Goal: Use online tool/utility: Utilize a website feature to perform a specific function

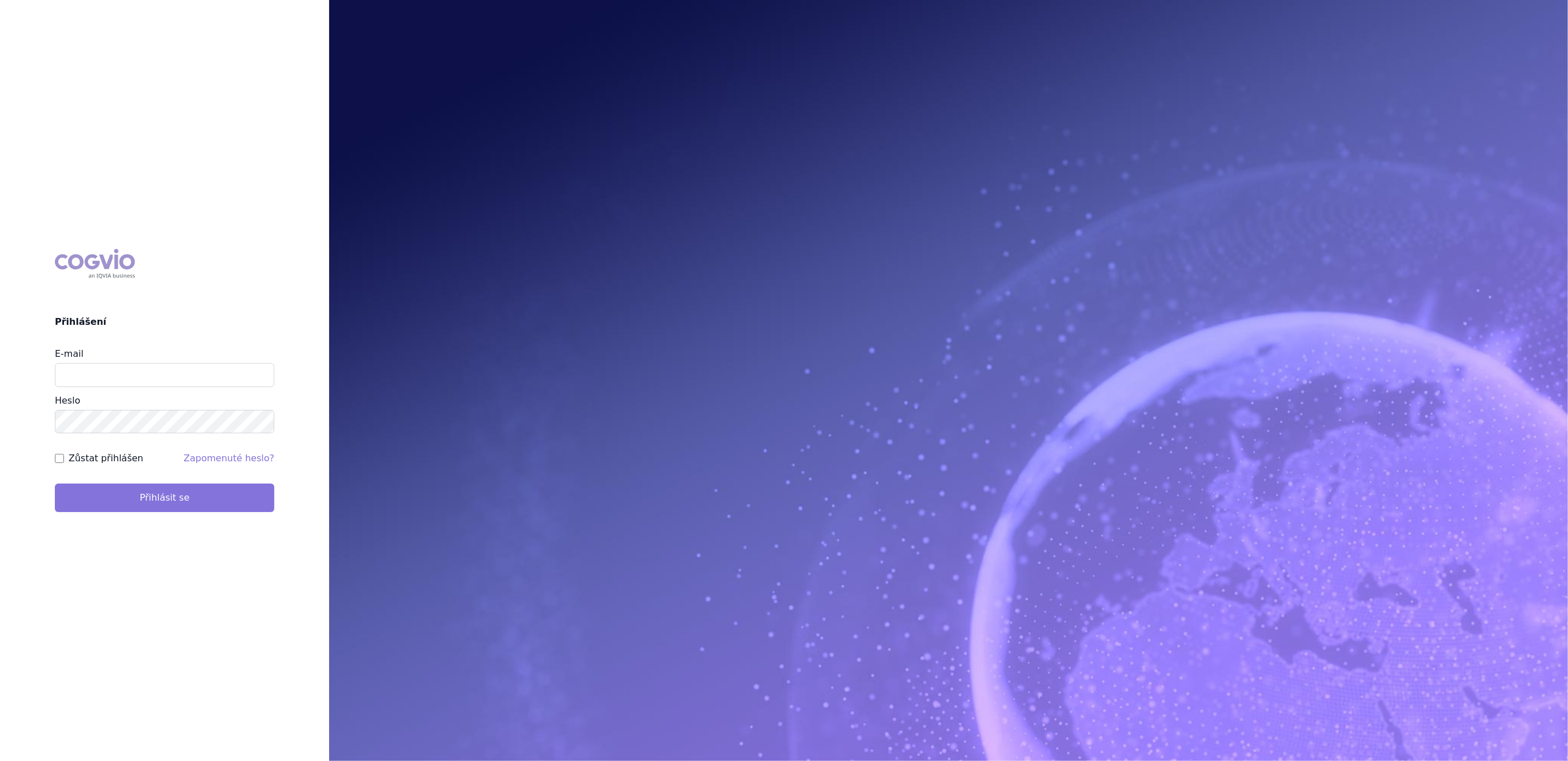
type input "lucie.sichtova@medochemie.com"
click at [139, 499] on button "Přihlásit se" at bounding box center [164, 498] width 219 height 29
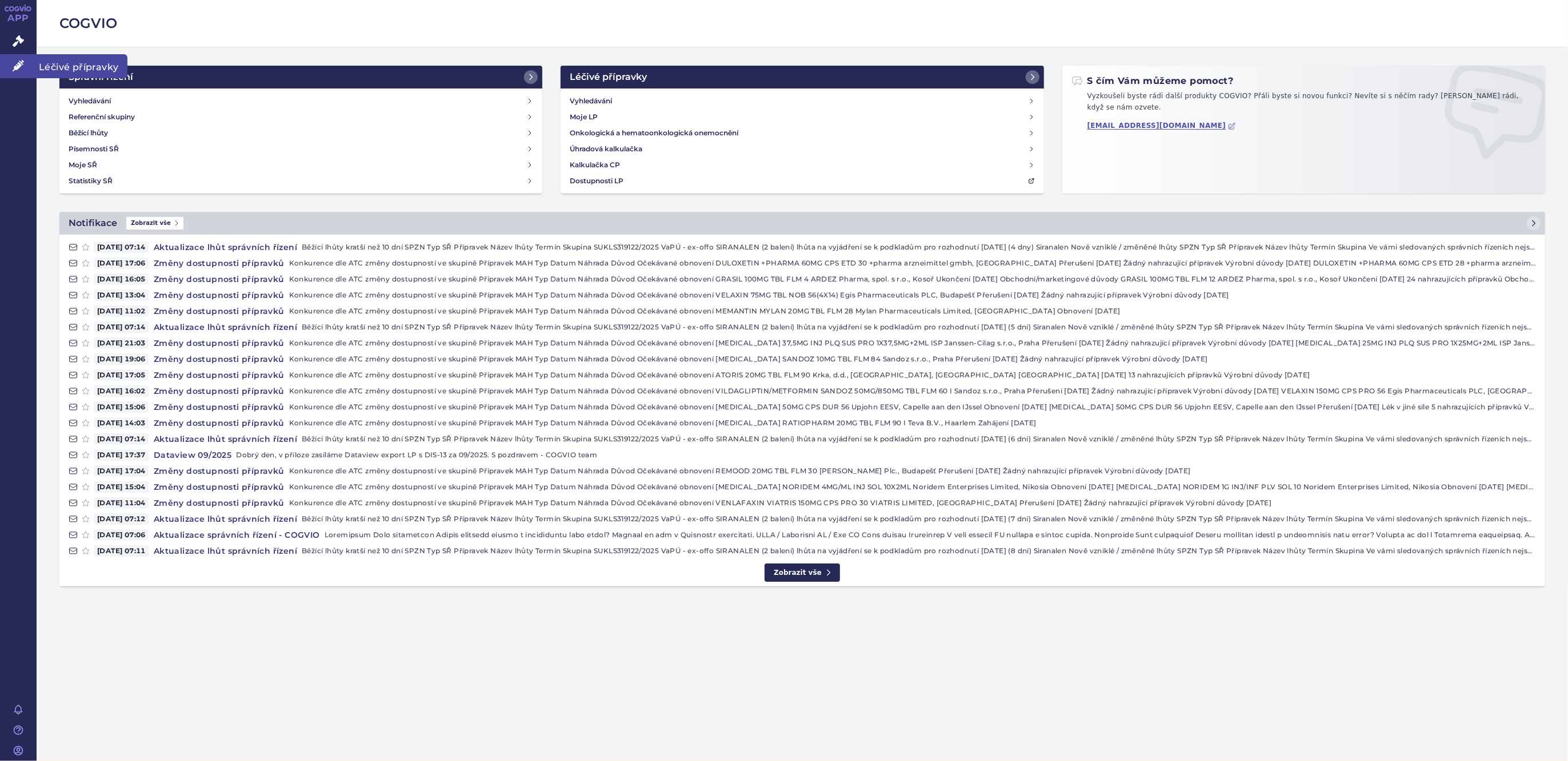
click at [18, 78] on div "APP Správní řízení Léčivé přípravky Notifikace Nápověda Lucie Šichtová" at bounding box center [18, 380] width 37 height 761
click at [17, 70] on icon at bounding box center [18, 66] width 12 height 12
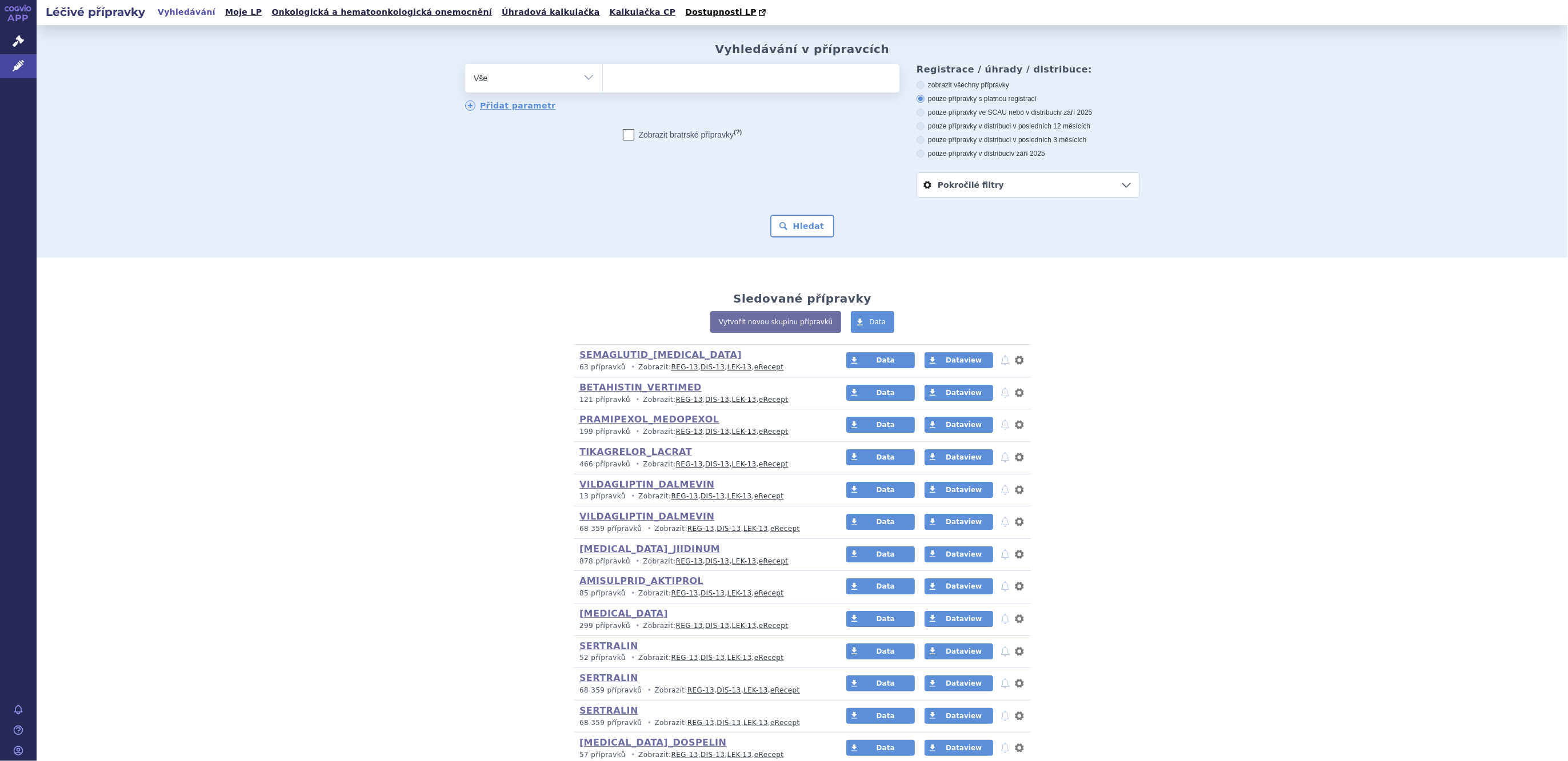
click at [523, 85] on select "Vše Přípravek/SUKL kód MAH VPOIS ATC/Aktivní látka Léková forma Síla" at bounding box center [533, 76] width 137 height 26
select select "filter-atc-group"
click at [465, 65] on select "Vše Přípravek/SUKL kód MAH VPOIS ATC/Aktivní látka Léková forma Síla" at bounding box center [533, 76] width 137 height 26
click at [712, 82] on ul at bounding box center [751, 75] width 297 height 24
click at [603, 82] on select at bounding box center [602, 78] width 1 height 29
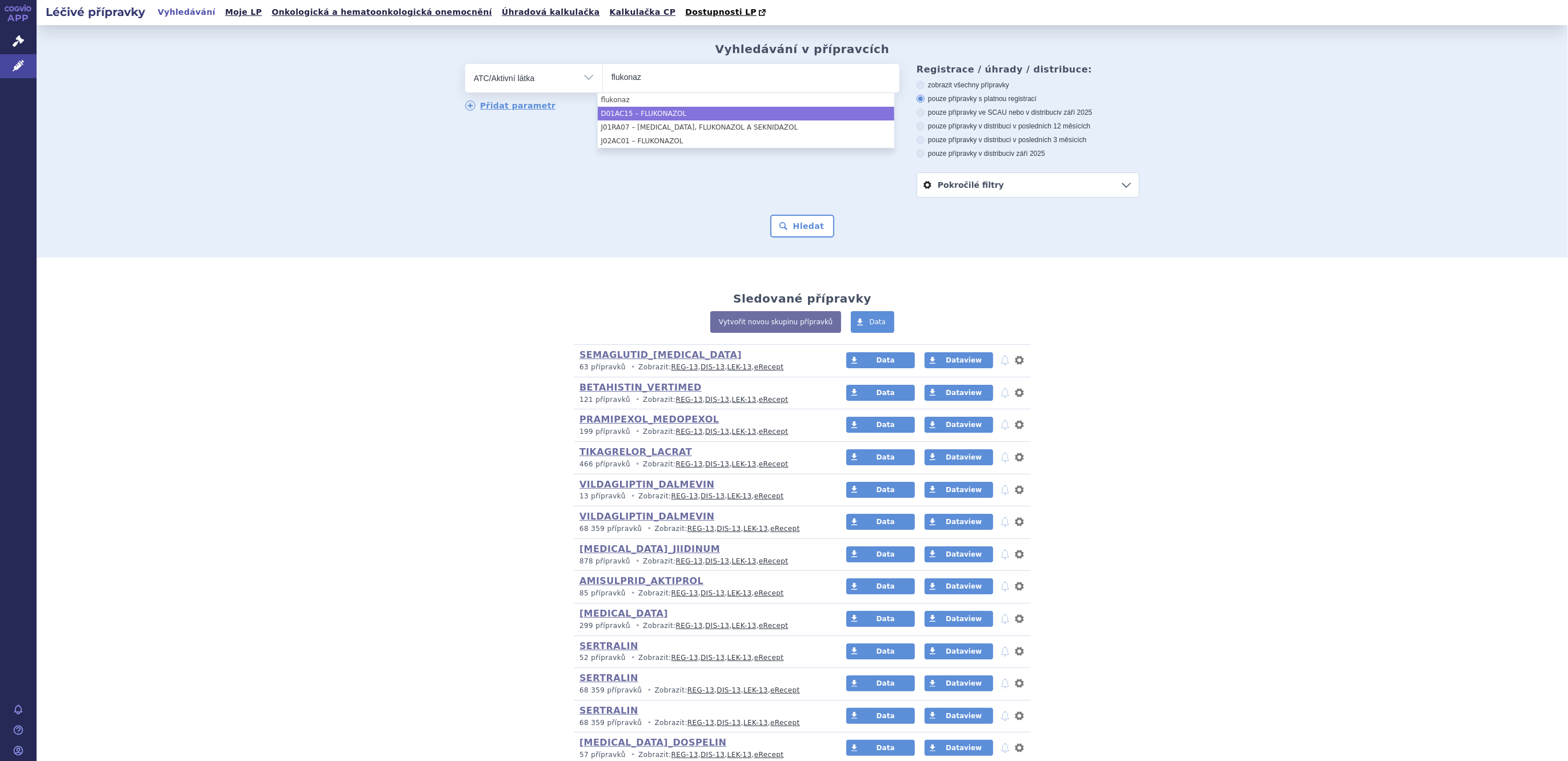
type input "flukonaz"
select select "D01AC15"
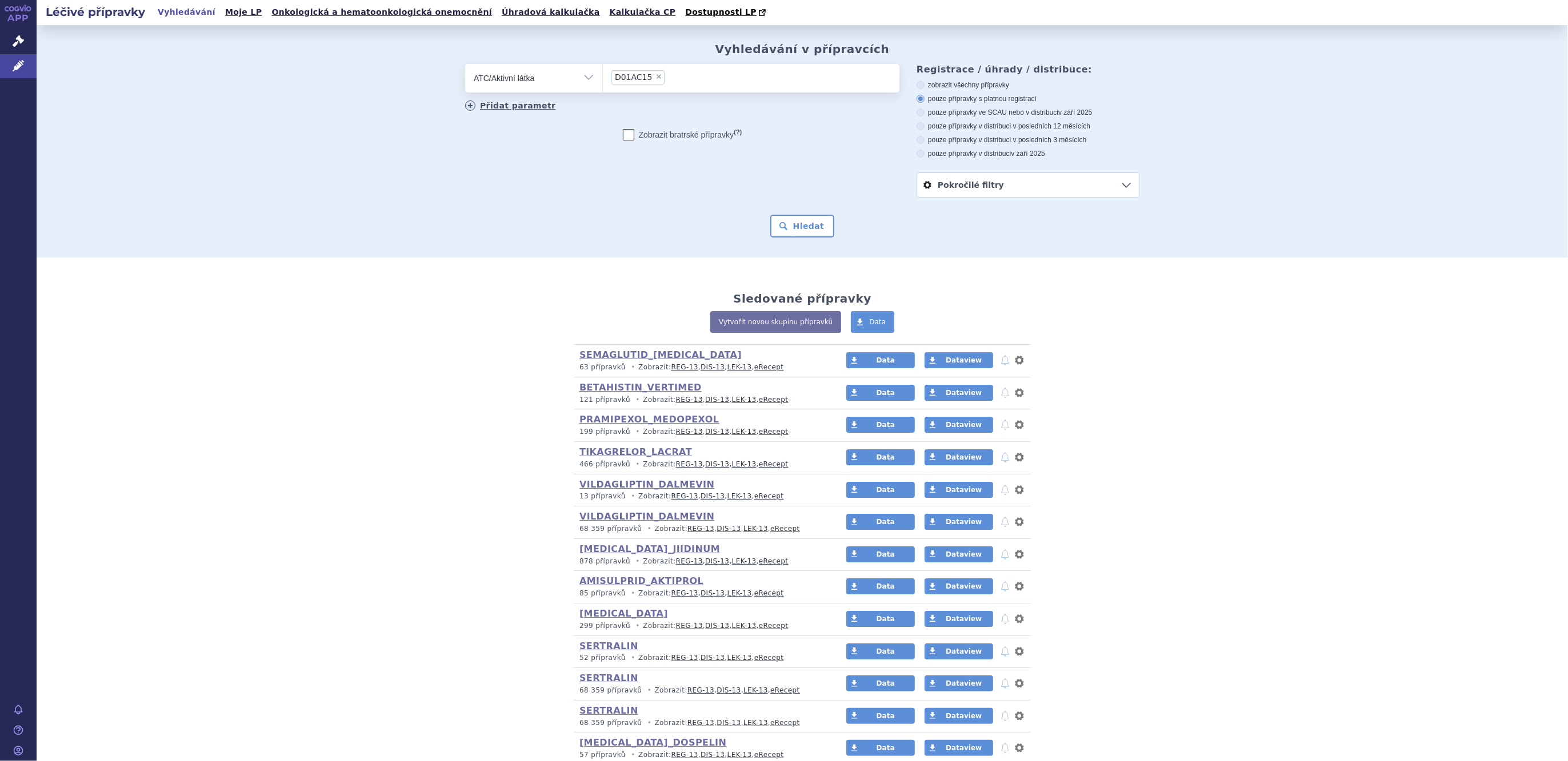
click at [470, 102] on link "Přidat parametr" at bounding box center [510, 105] width 91 height 11
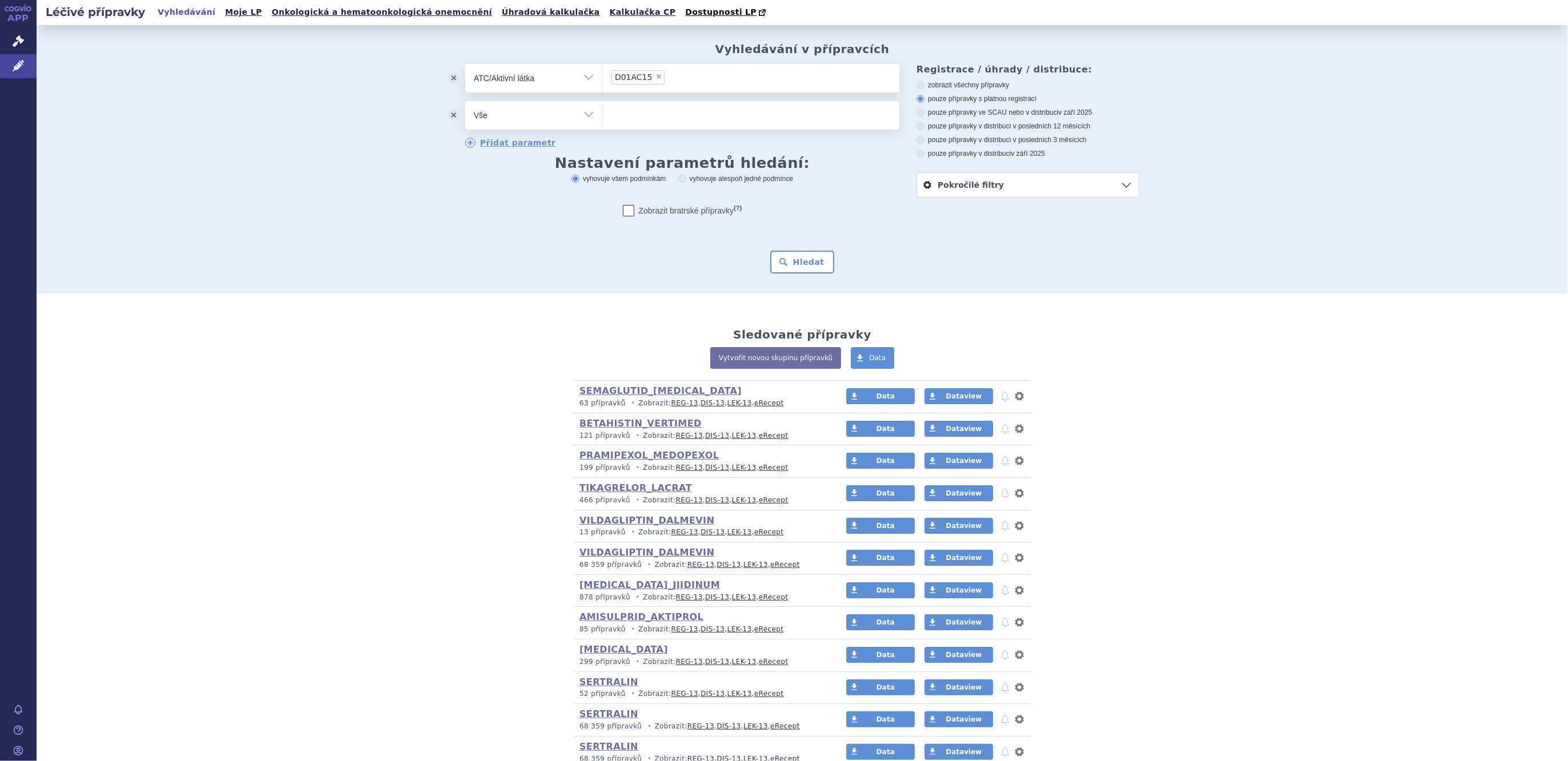
click at [507, 120] on select "Vše Přípravek/SUKL kód MAH VPOIS ATC/Aktivní látka Léková forma Síla" at bounding box center [533, 114] width 137 height 26
select select "filter-dosage-form"
click at [465, 101] on select "Vše Přípravek/SUKL kód MAH VPOIS ATC/Aktivní látka Léková forma Síla" at bounding box center [533, 114] width 137 height 26
click at [650, 117] on ul at bounding box center [751, 113] width 297 height 24
click at [603, 117] on select at bounding box center [602, 115] width 1 height 29
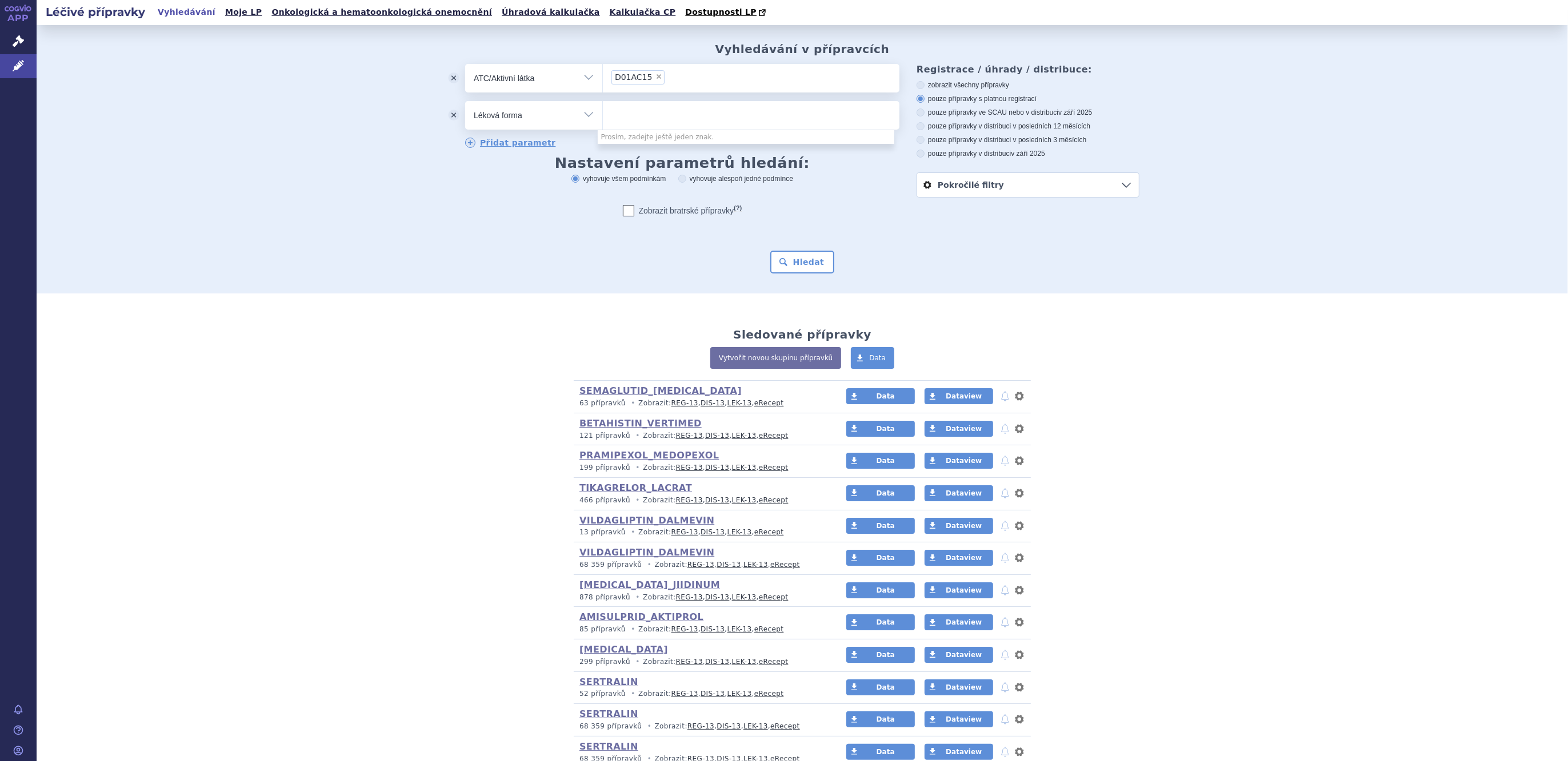
click at [444, 114] on button "odstranit" at bounding box center [454, 116] width 23 height 29
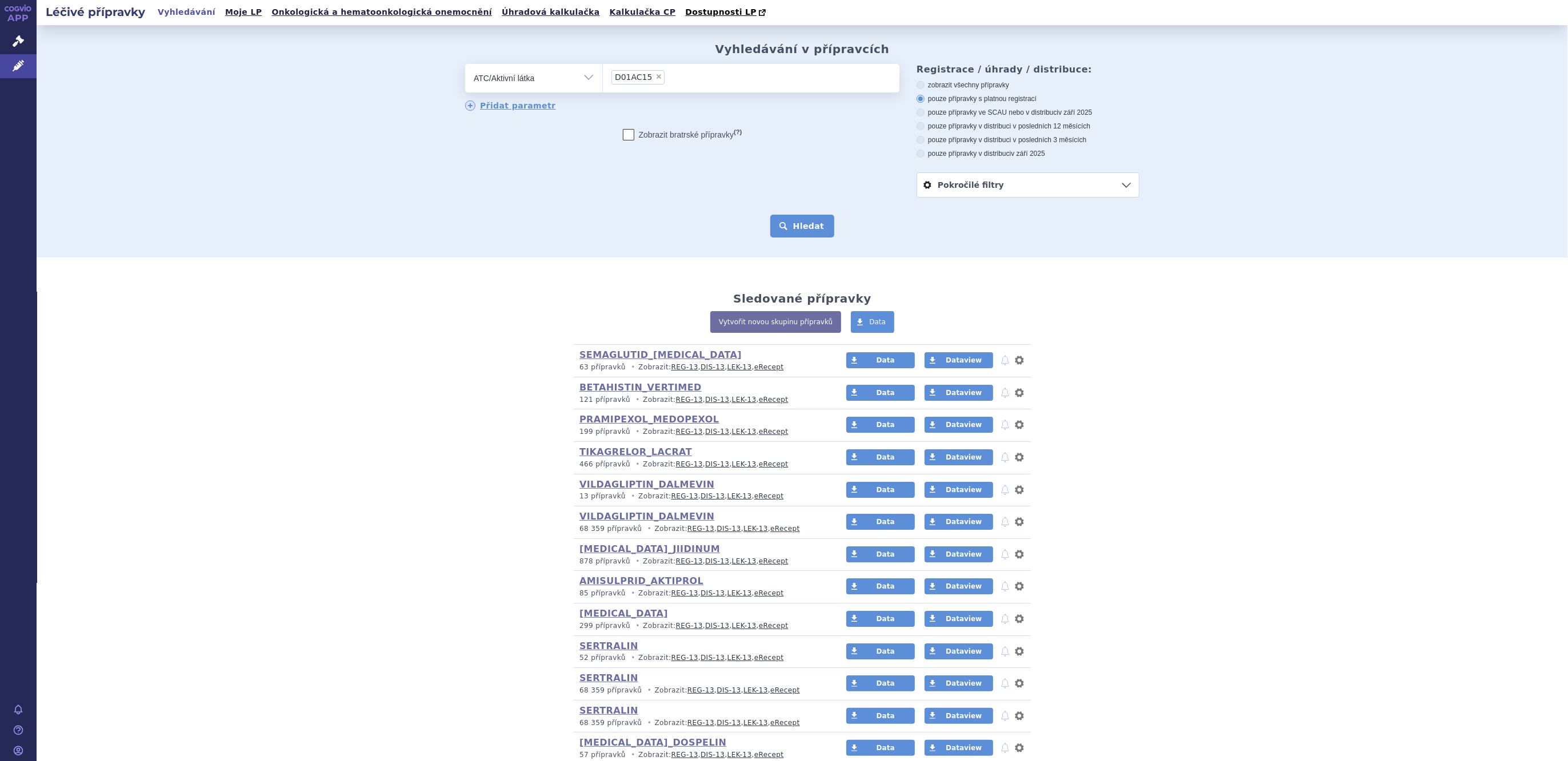
click at [810, 226] on button "Hledat" at bounding box center [802, 226] width 65 height 23
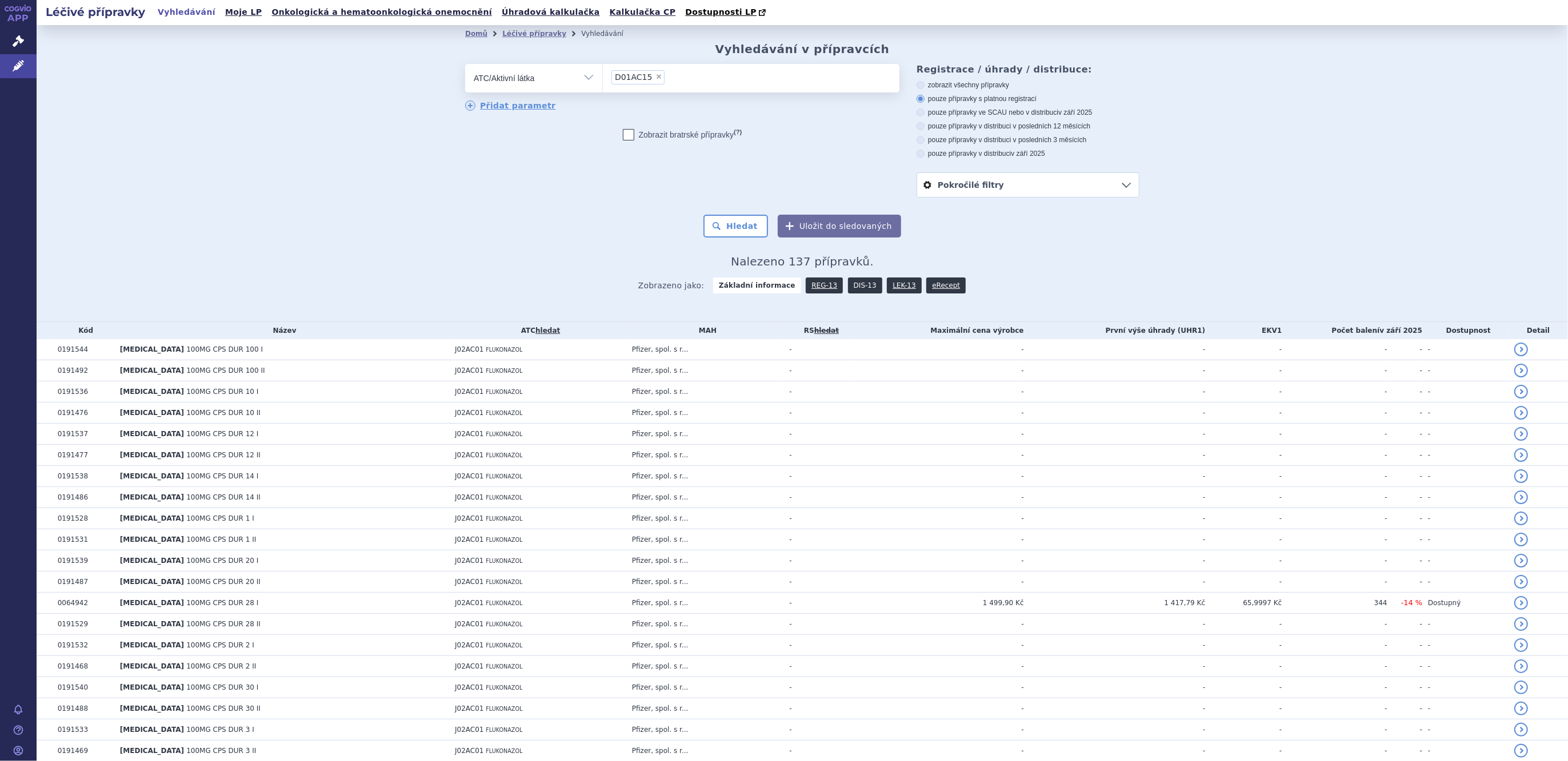
click at [854, 286] on link "DIS-13" at bounding box center [865, 285] width 34 height 16
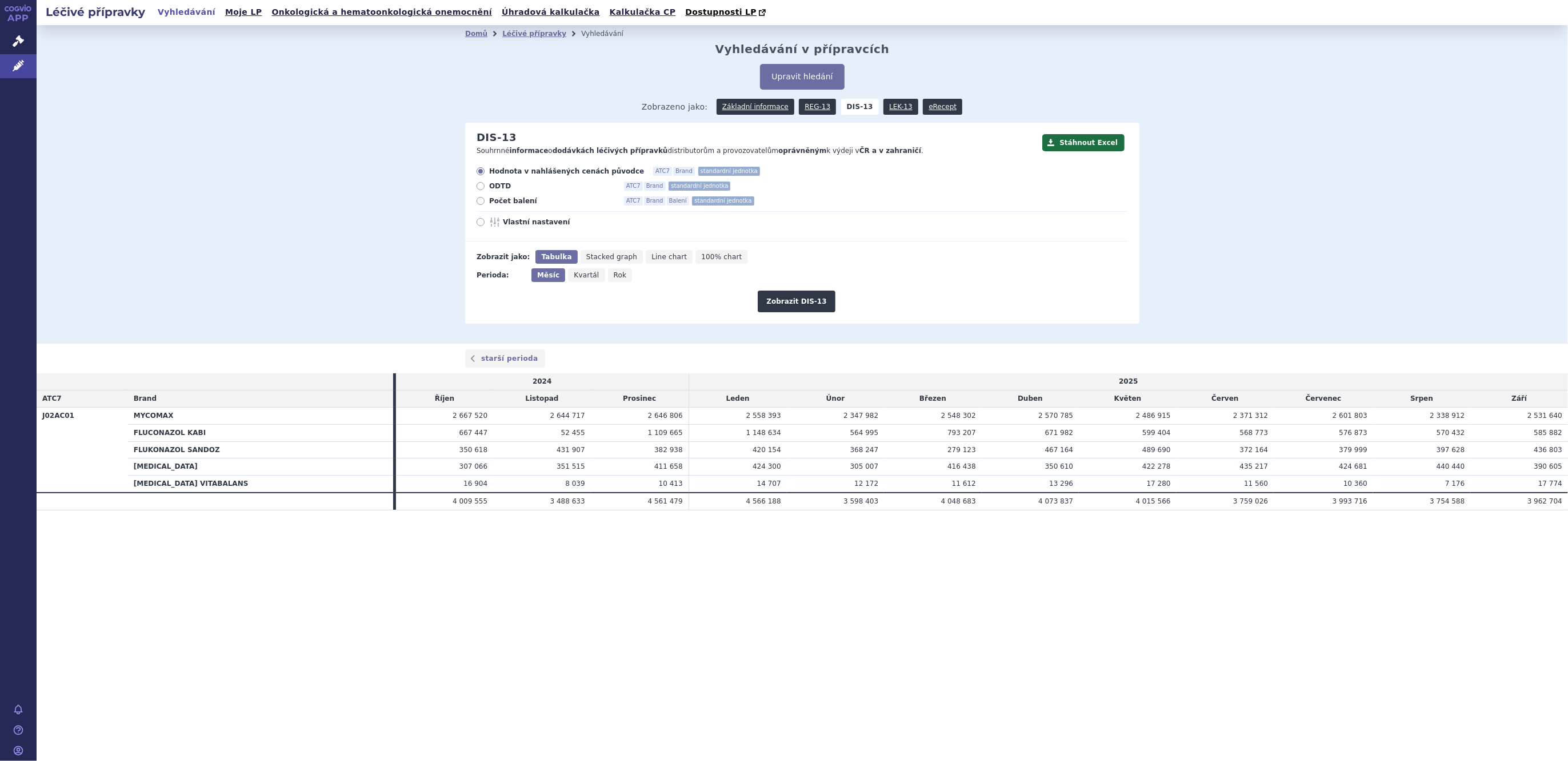
click at [618, 279] on icon "Rok" at bounding box center [619, 275] width 24 height 14
click at [615, 276] on input "Rok" at bounding box center [612, 272] width 8 height 8
radio input "true"
click at [817, 310] on button "Zobrazit DIS-13" at bounding box center [796, 301] width 77 height 21
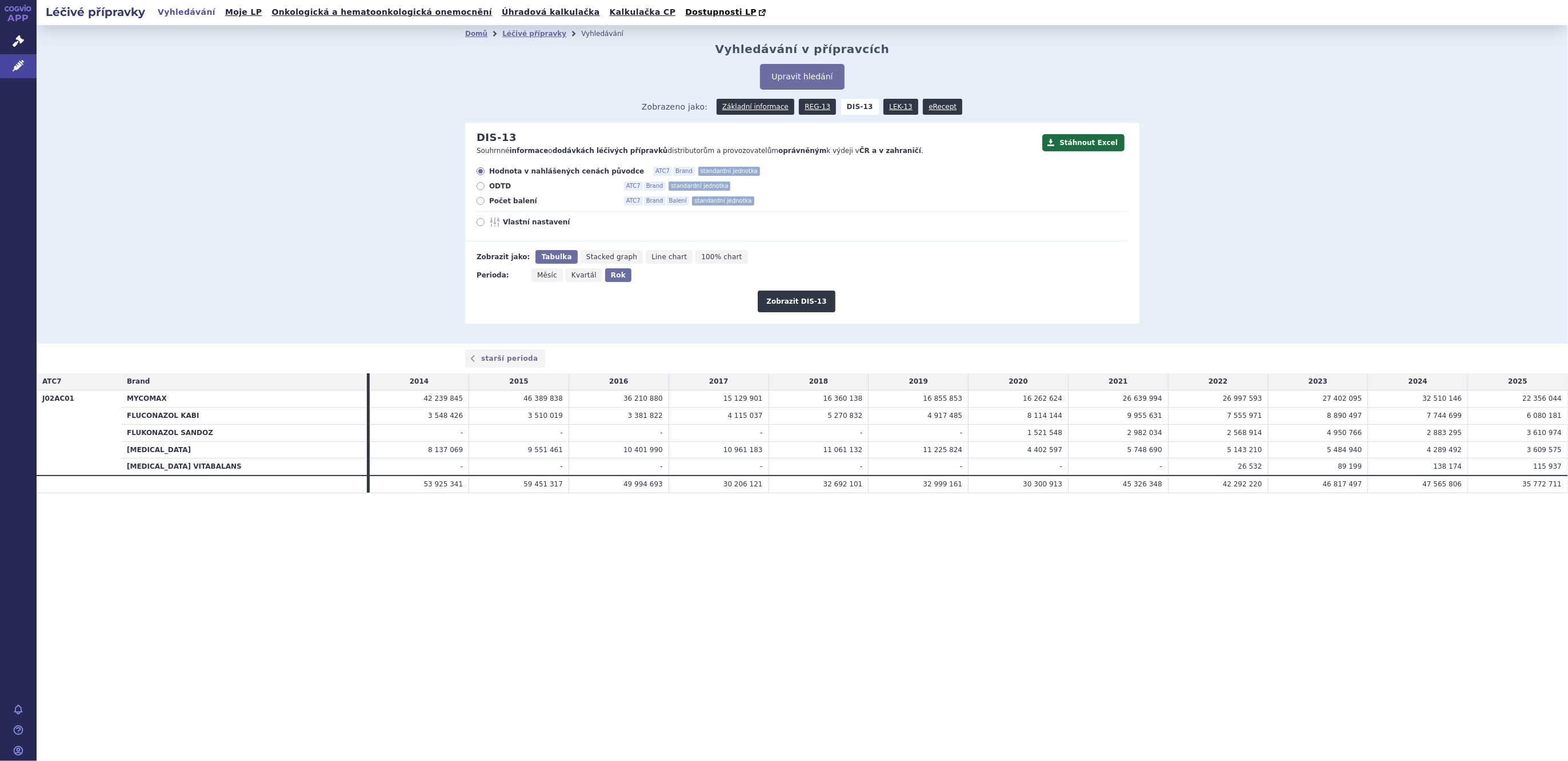
click at [501, 223] on icon at bounding box center [496, 221] width 14 height 9
click at [485, 223] on input "Vlastní nastavení" at bounding box center [481, 224] width 8 height 8
radio input "true"
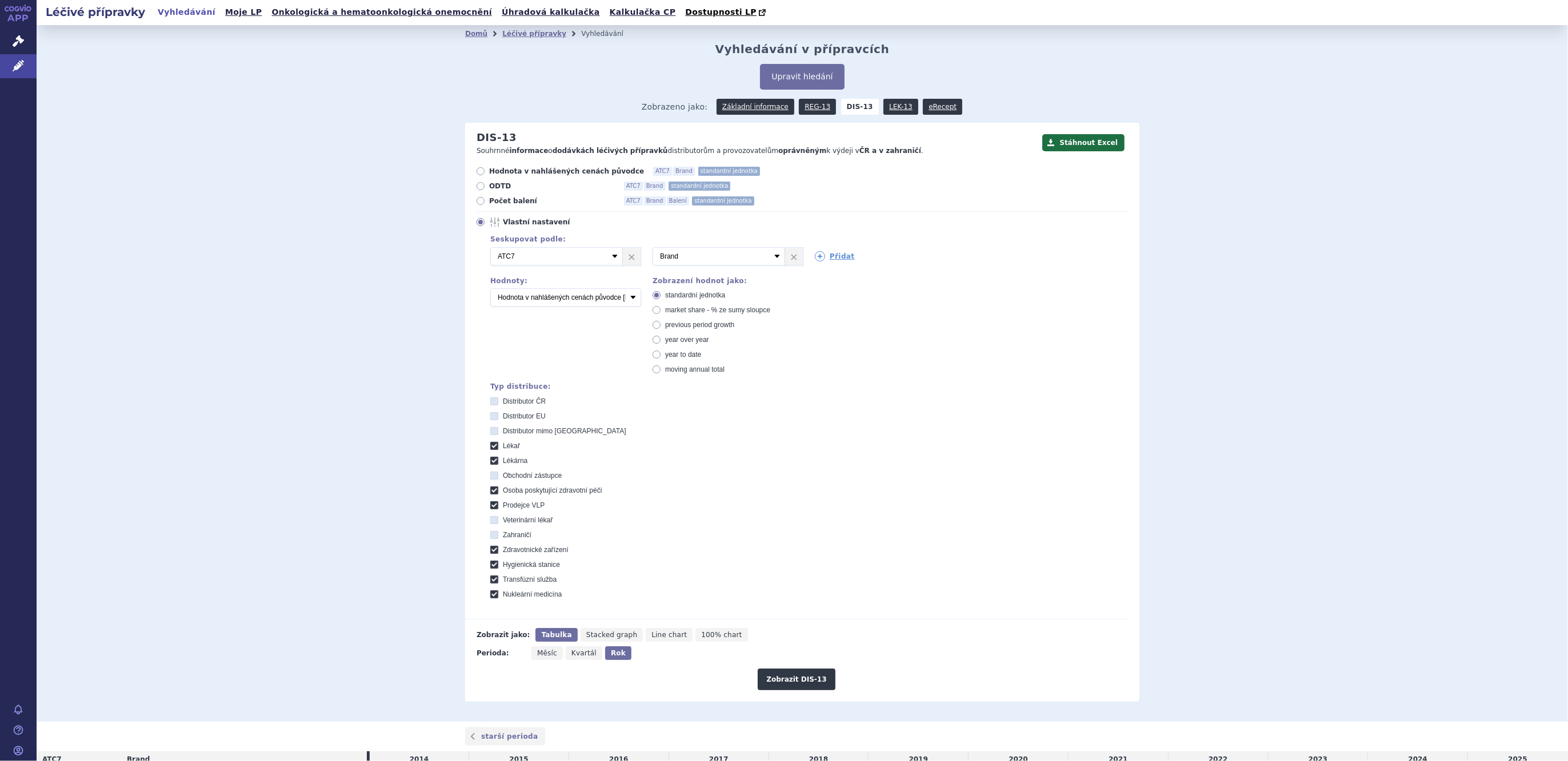
click at [546, 223] on span "Vlastní nastavení" at bounding box center [565, 221] width 126 height 9
click at [485, 223] on input "Vlastní nastavení" at bounding box center [481, 224] width 8 height 8
click at [599, 298] on select "Počet balení Hodnota v nahlášených cenách původce [DIS-13] Hodnota v maximálníc…" at bounding box center [565, 297] width 151 height 18
select select "packages"
click at [490, 289] on select "Počet balení Hodnota v nahlášených cenách původce [DIS-13] Hodnota v maximálníc…" at bounding box center [565, 297] width 151 height 18
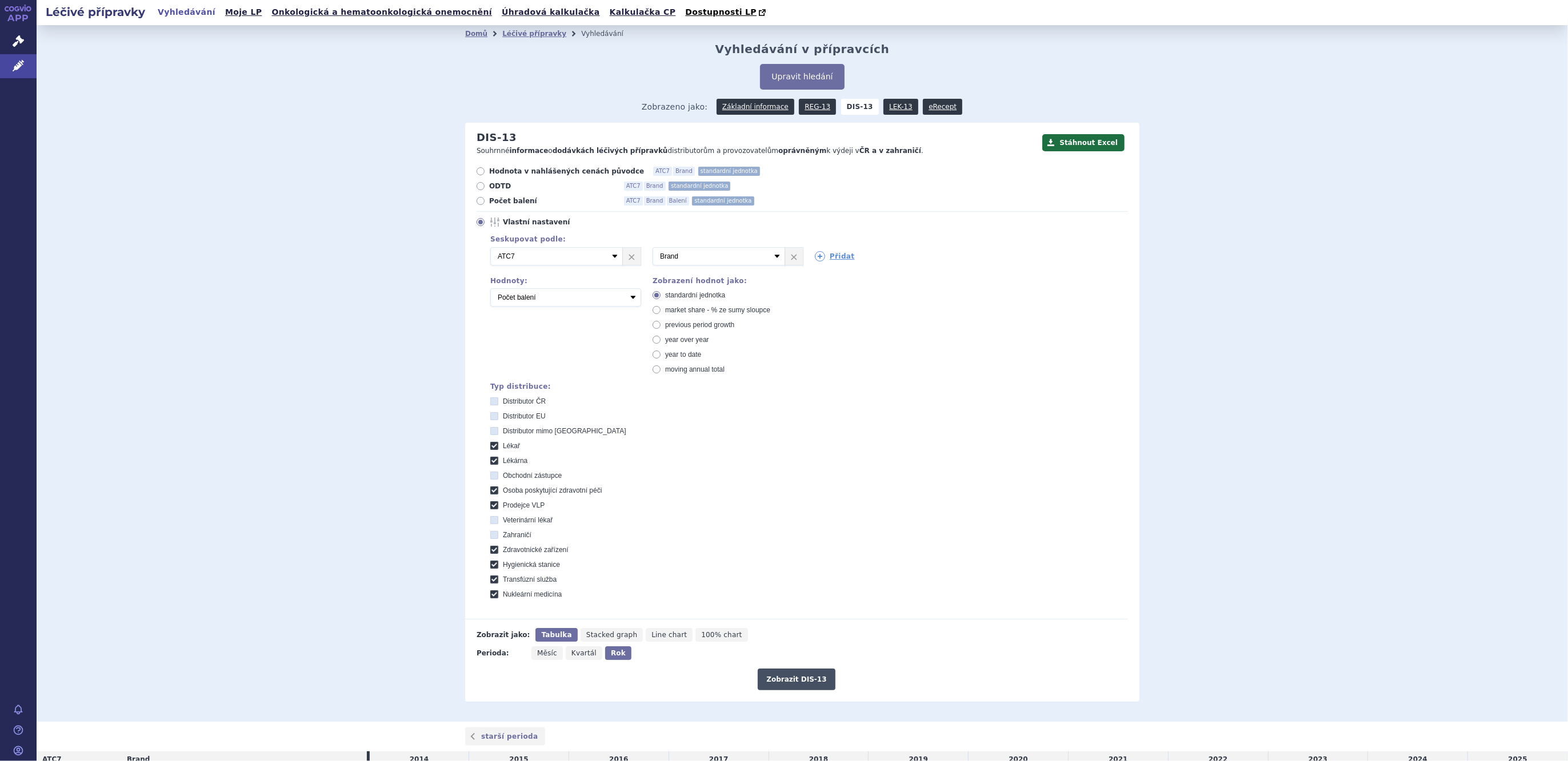
click at [804, 669] on button "Zobrazit DIS-13" at bounding box center [796, 680] width 77 height 21
click at [824, 253] on link "Přidat" at bounding box center [834, 256] width 40 height 11
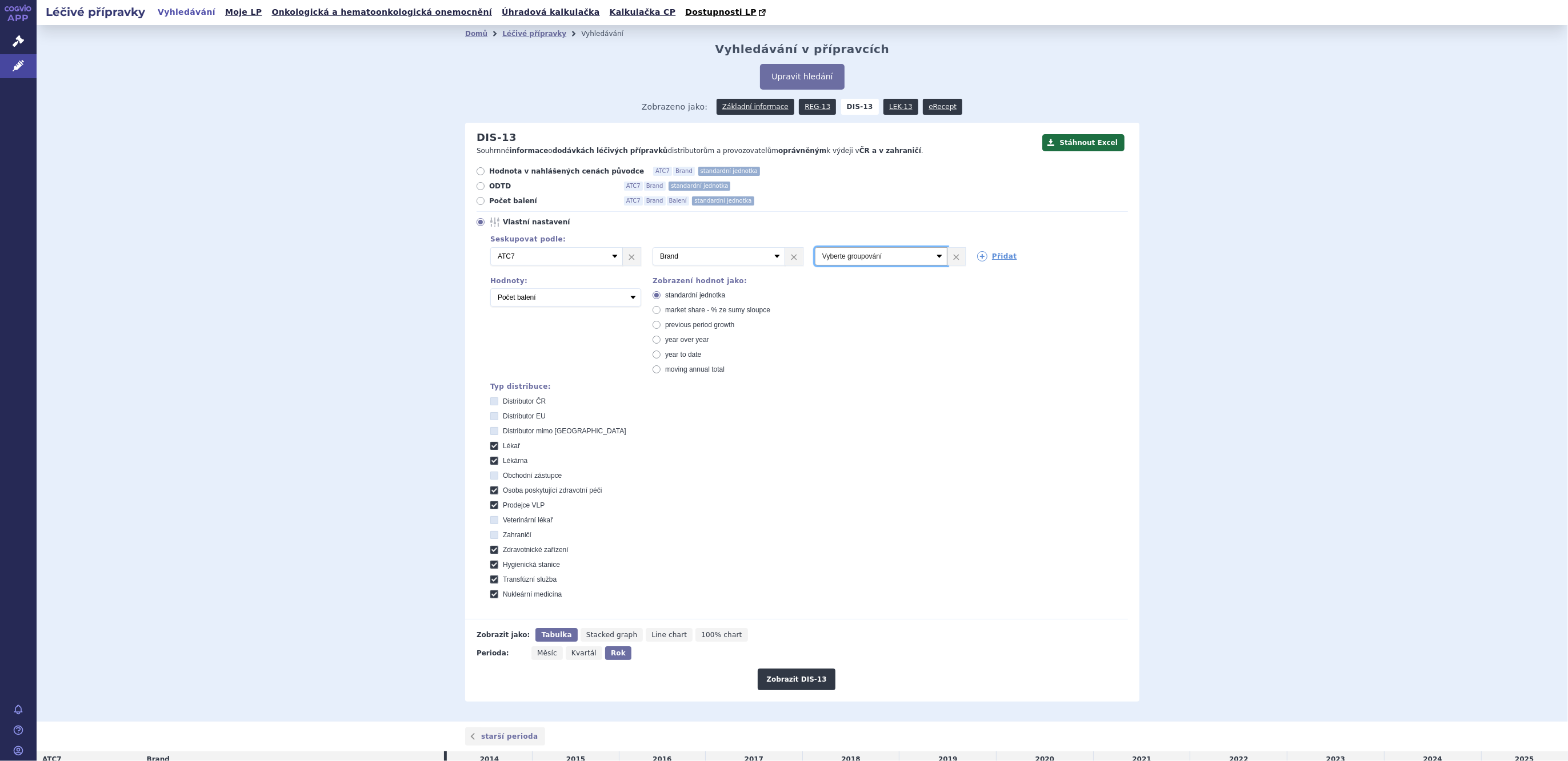
click at [824, 260] on select "Vyberte groupování ATC3 ATC5 ATC7 Brand Balení SÚKL kód MAH VPOIS Referenční sk…" at bounding box center [880, 256] width 132 height 18
select select "package"
click at [814, 248] on select "Vyberte groupování ATC3 ATC5 ATC7 Brand Balení SÚKL kód MAH VPOIS Referenční sk…" at bounding box center [880, 256] width 132 height 18
click at [791, 679] on button "Zobrazit DIS-13" at bounding box center [796, 680] width 77 height 21
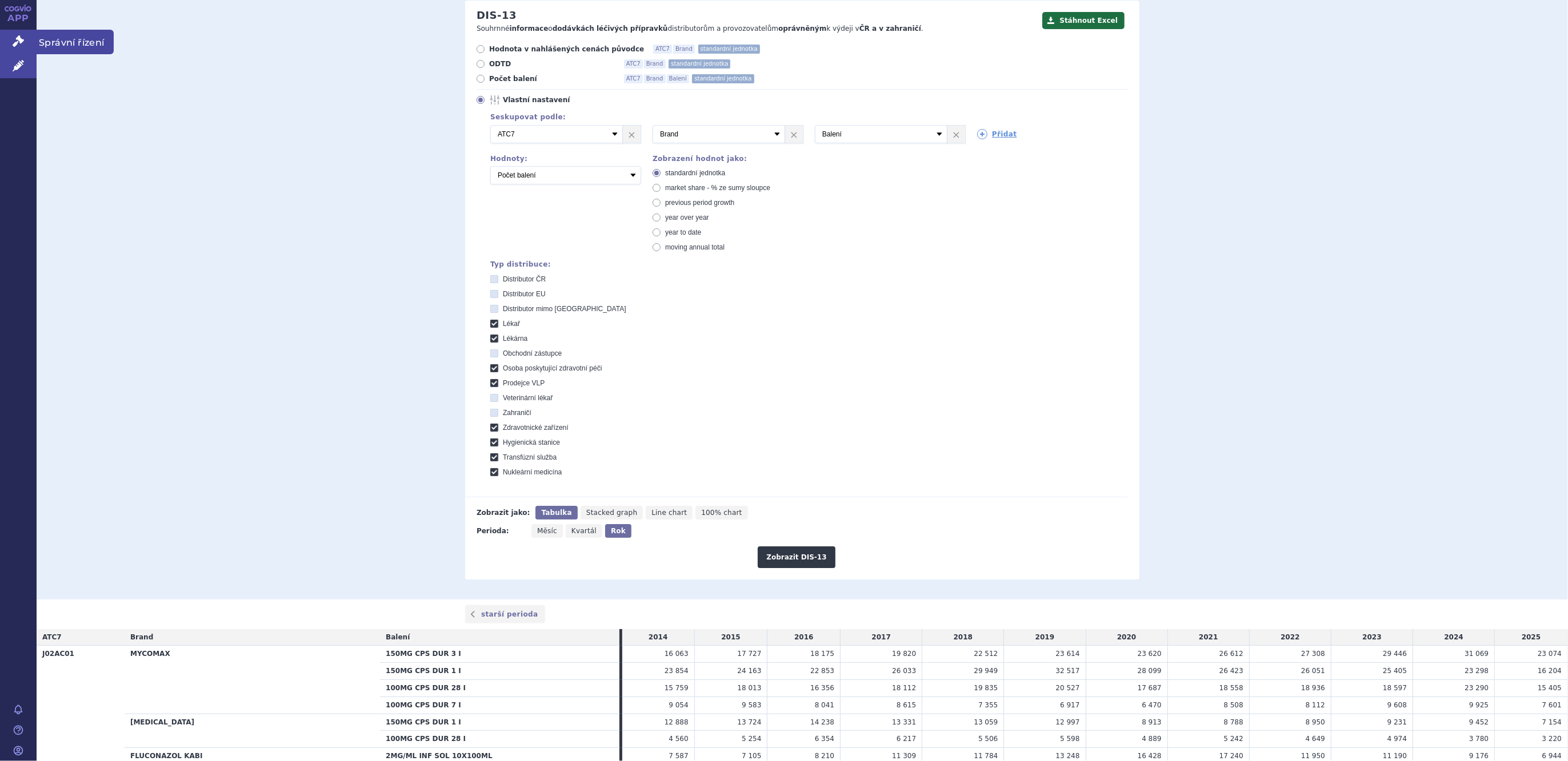
scroll to position [42, 0]
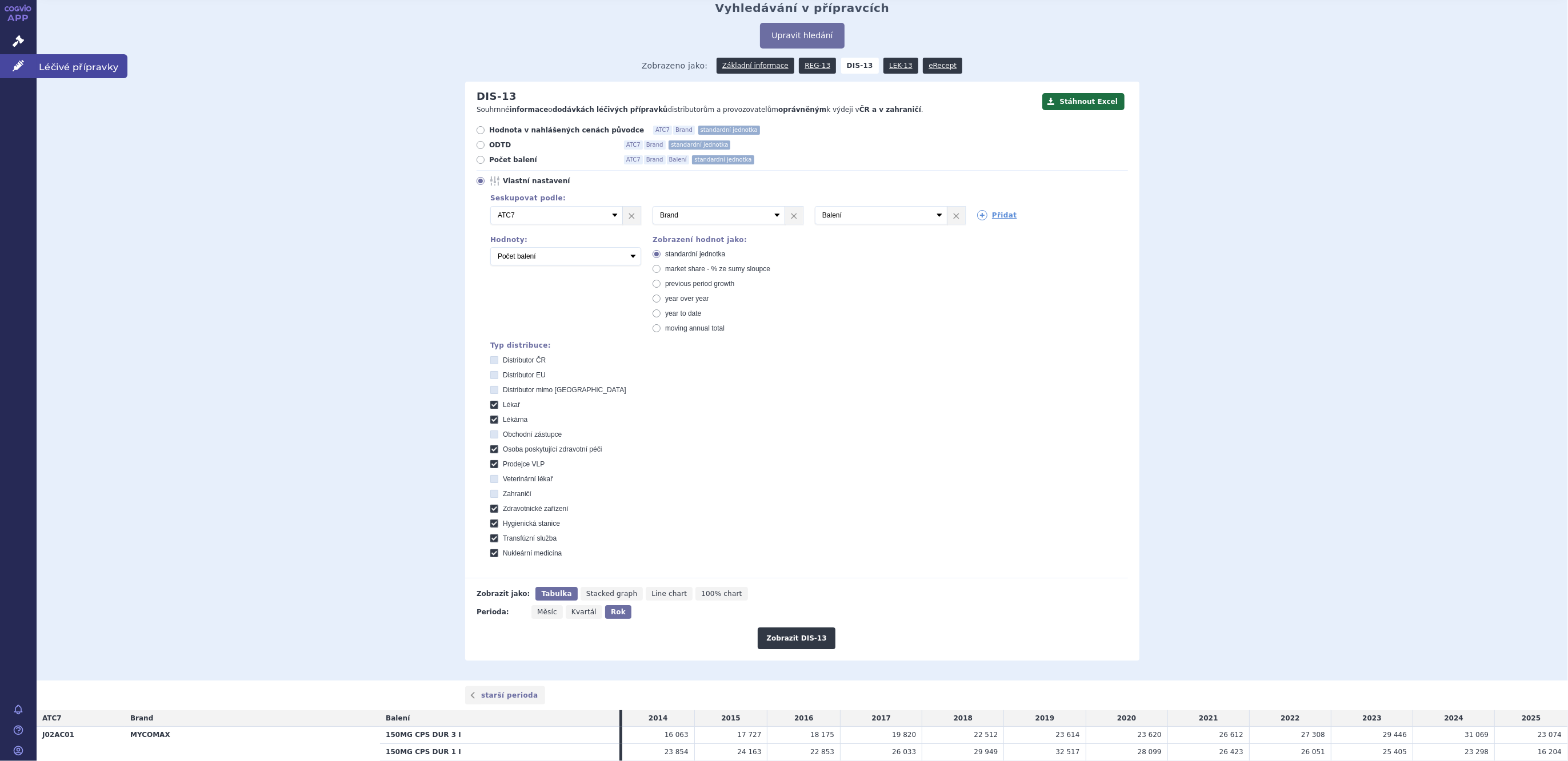
click at [29, 59] on link "Léčivé přípravky" at bounding box center [18, 66] width 37 height 24
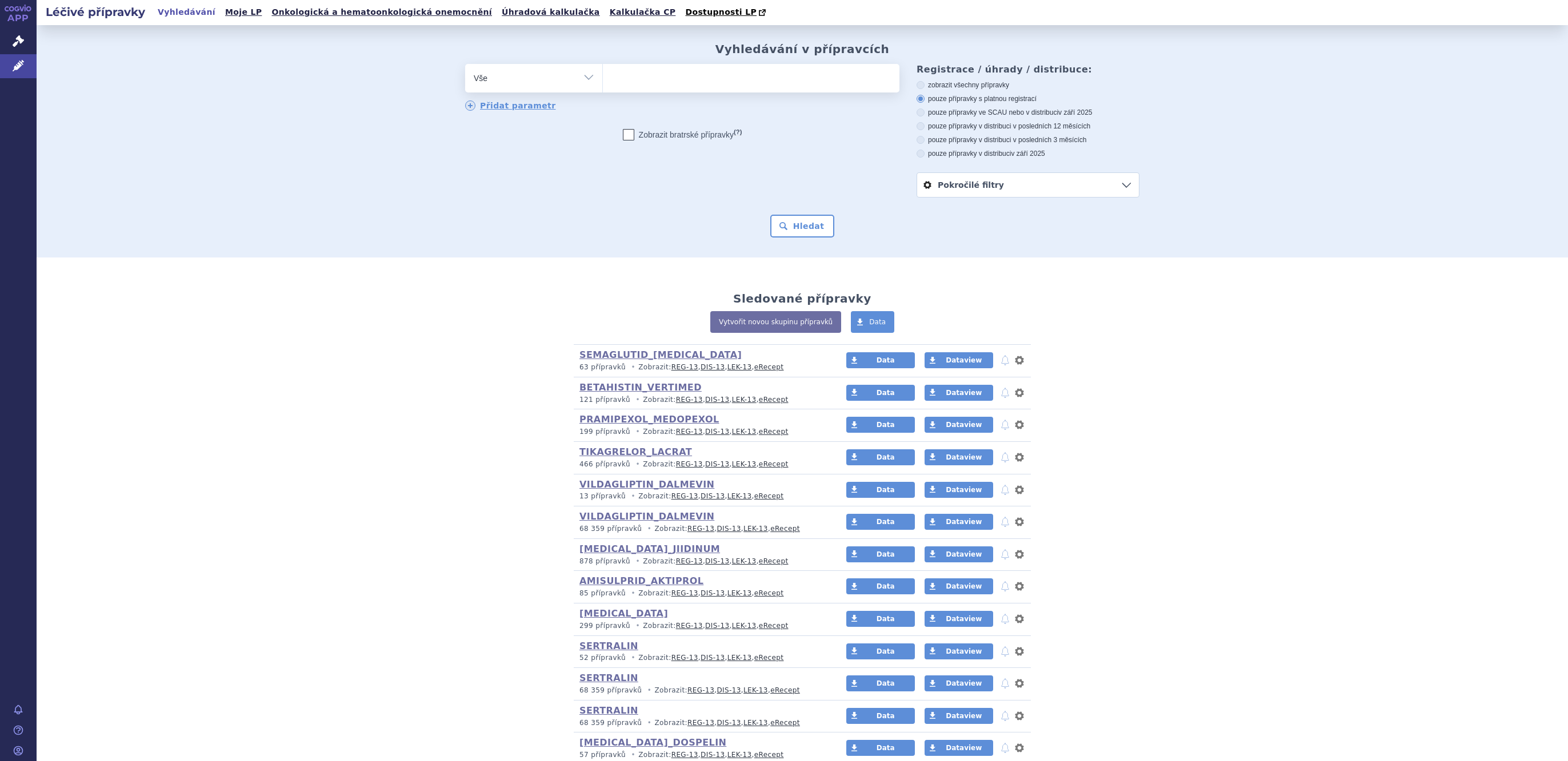
click at [535, 92] on div "odstranit Vše Přípravek/SUKL kód MAH VPOIS ATC/Aktivní látka" at bounding box center [681, 78] width 434 height 29
click at [535, 83] on select "Vše Přípravek/SUKL kód MAH VPOIS ATC/Aktivní látka Léková forma Síla" at bounding box center [533, 76] width 137 height 26
select select "filter-atc-group"
click at [465, 65] on select "Vše Přípravek/SUKL kód MAH VPOIS ATC/Aktivní látka Léková forma Síla" at bounding box center [533, 76] width 137 height 26
click at [612, 79] on input "search" at bounding box center [614, 76] width 7 height 14
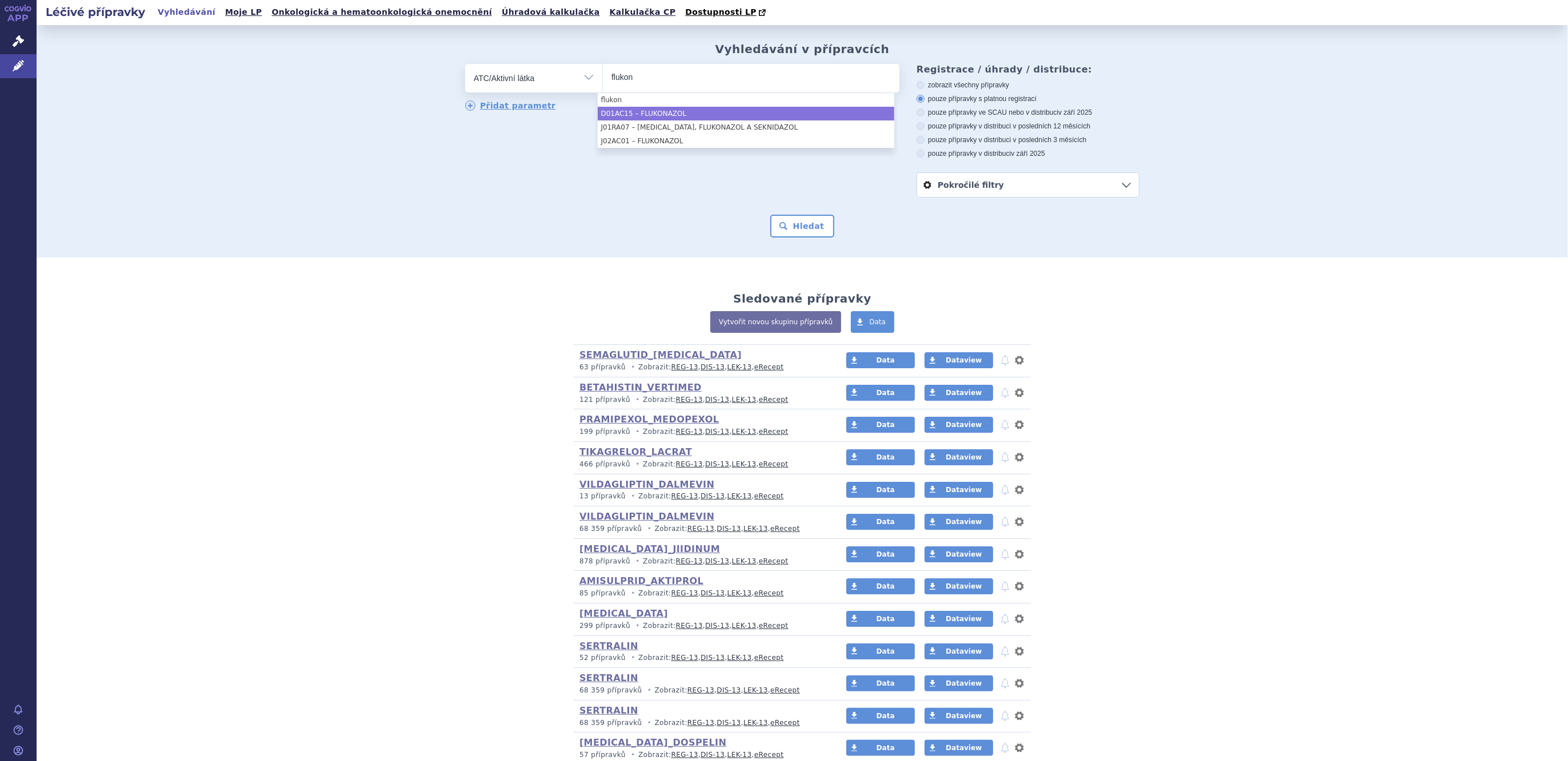
type input "flukon"
select select "D01AC15"
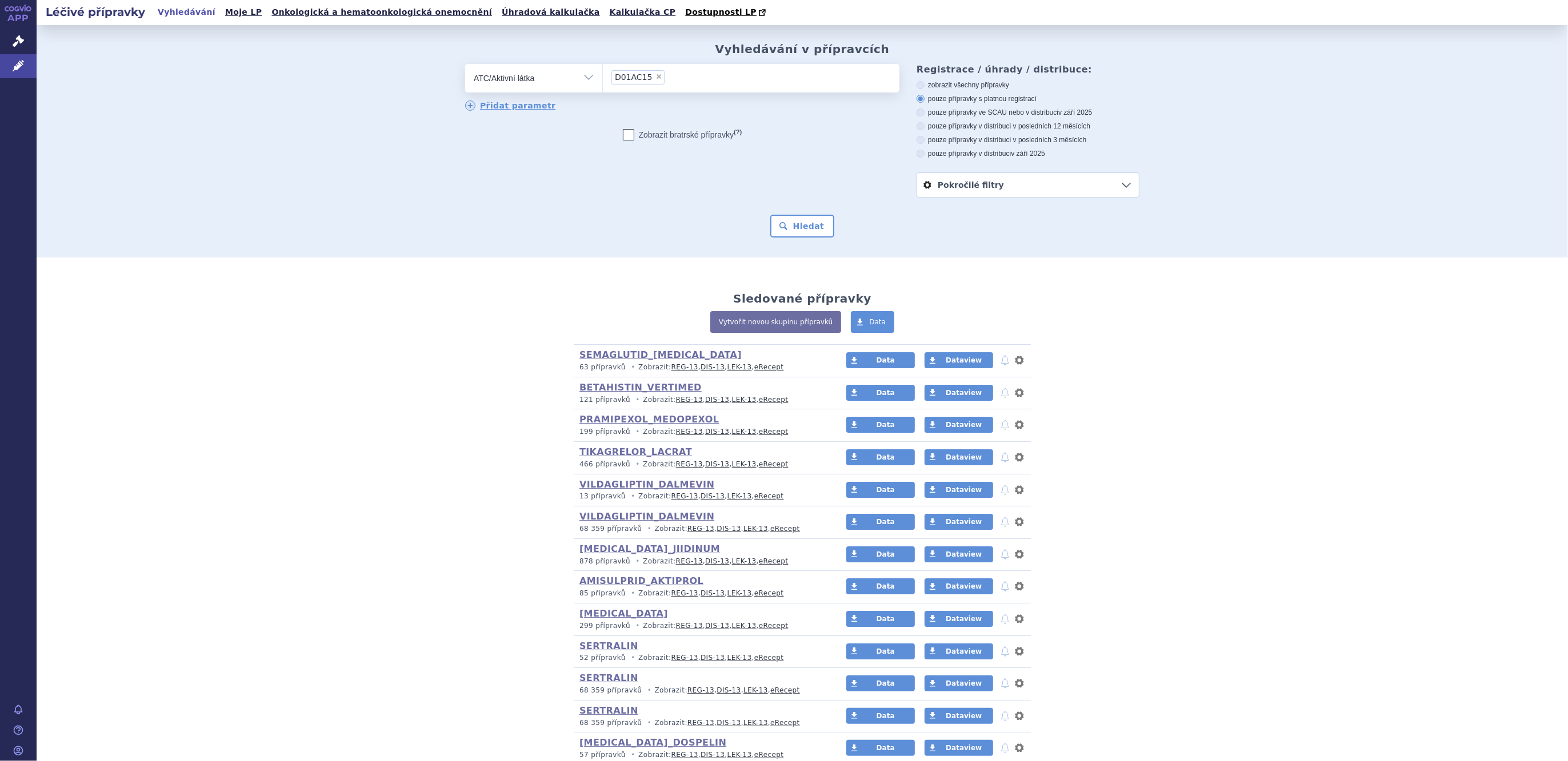
click at [495, 99] on div "odstranit Vše Přípravek/SUKL kód MAH VPOIS ATC/Aktivní látka D01AC15 ×" at bounding box center [681, 88] width 434 height 48
click at [499, 109] on link "Přidat parametr" at bounding box center [510, 105] width 91 height 11
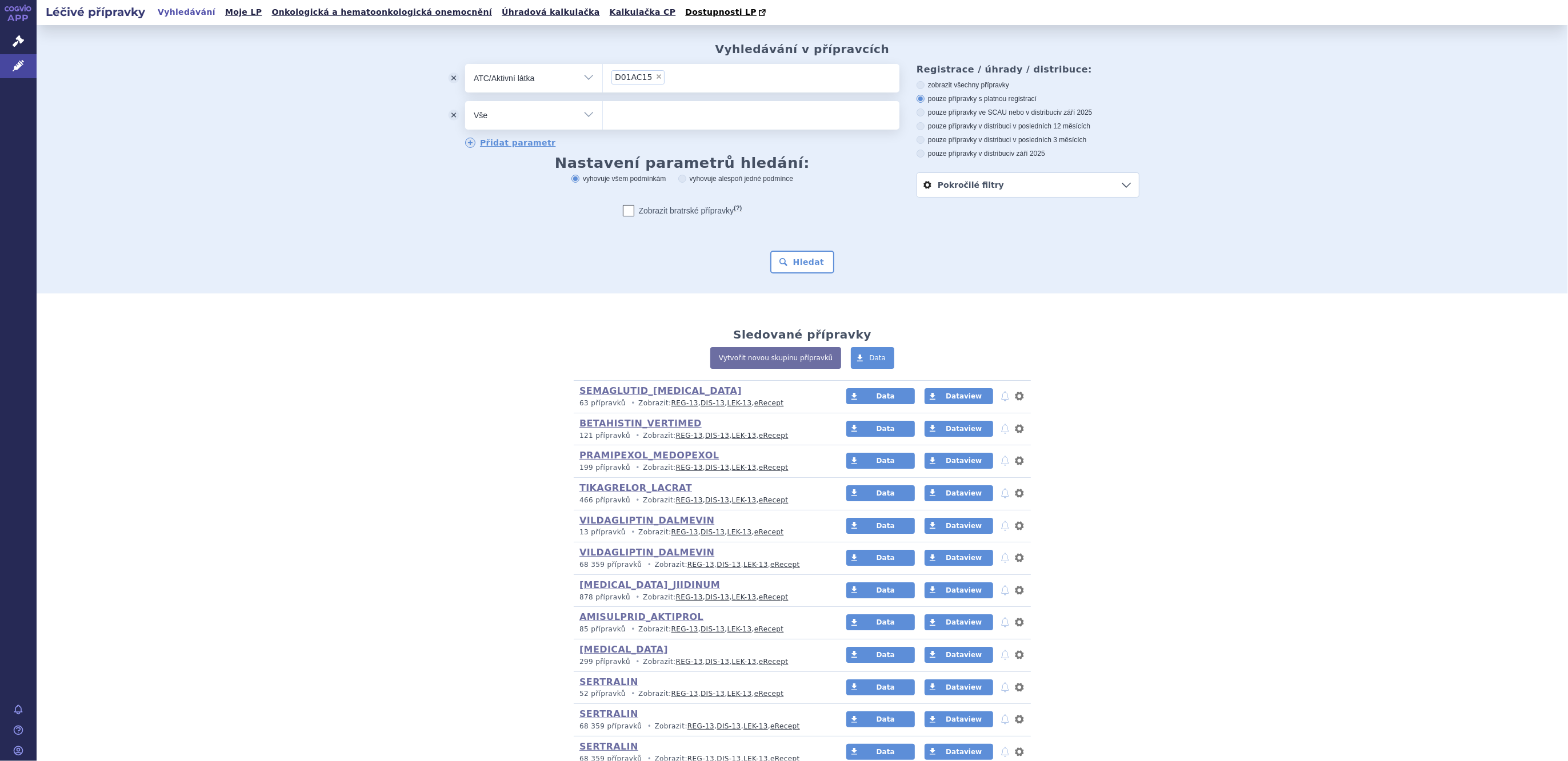
drag, startPoint x: 502, startPoint y: 110, endPoint x: 507, endPoint y: 117, distance: 8.6
click at [502, 110] on select "Vše Přípravek/SUKL kód MAH VPOIS ATC/Aktivní látka Léková forma Síla" at bounding box center [533, 114] width 137 height 26
select select "filter-dosage-form"
click at [465, 101] on select "Vše Přípravek/SUKL kód MAH VPOIS ATC/Aktivní látka Léková forma Síla" at bounding box center [533, 114] width 137 height 26
click at [612, 121] on input "search" at bounding box center [614, 114] width 7 height 14
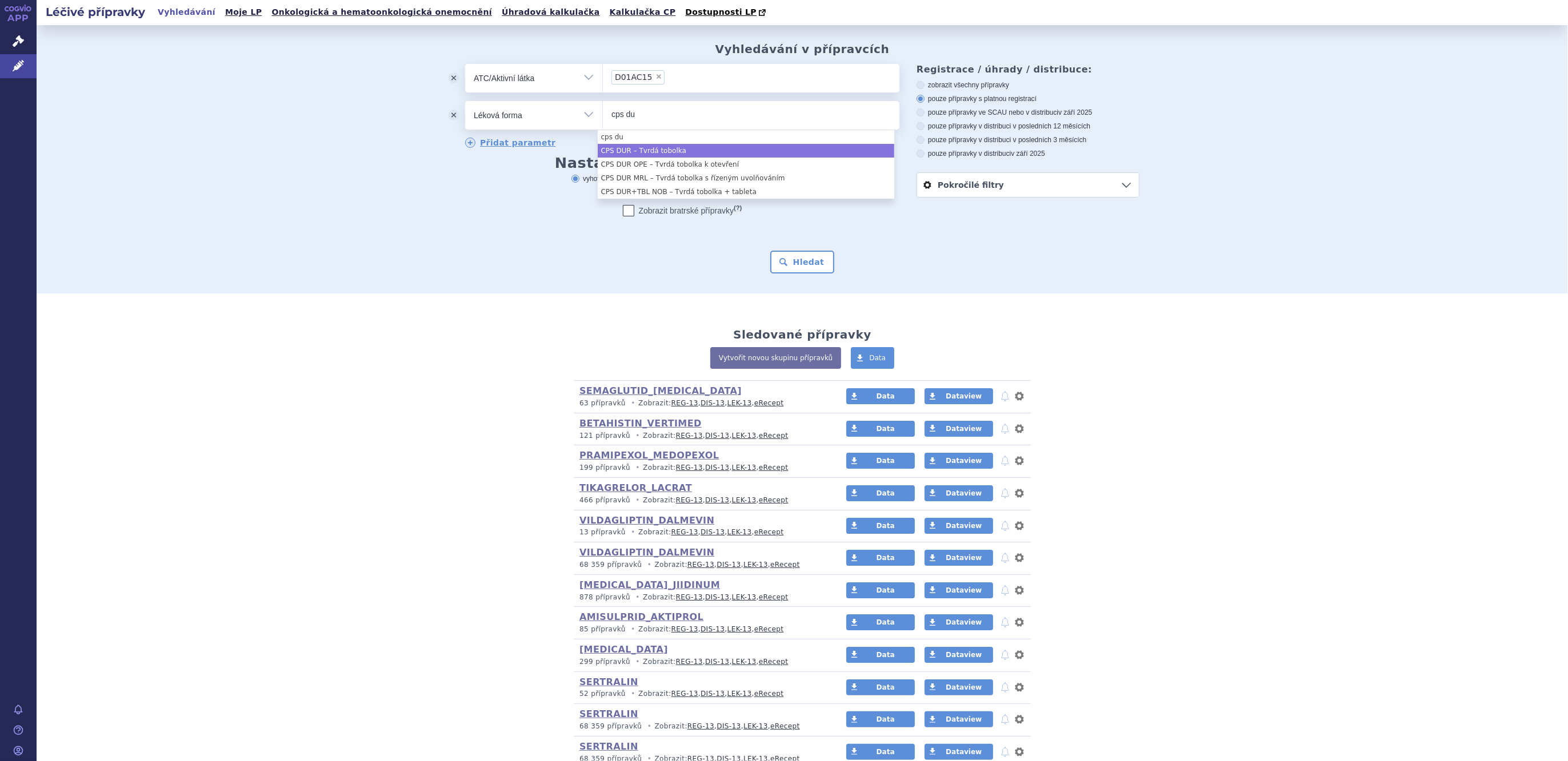
type input "cps du"
select select "bbd5405c-6c32-4959-8994-f24af833d715"
type input "tbl nob"
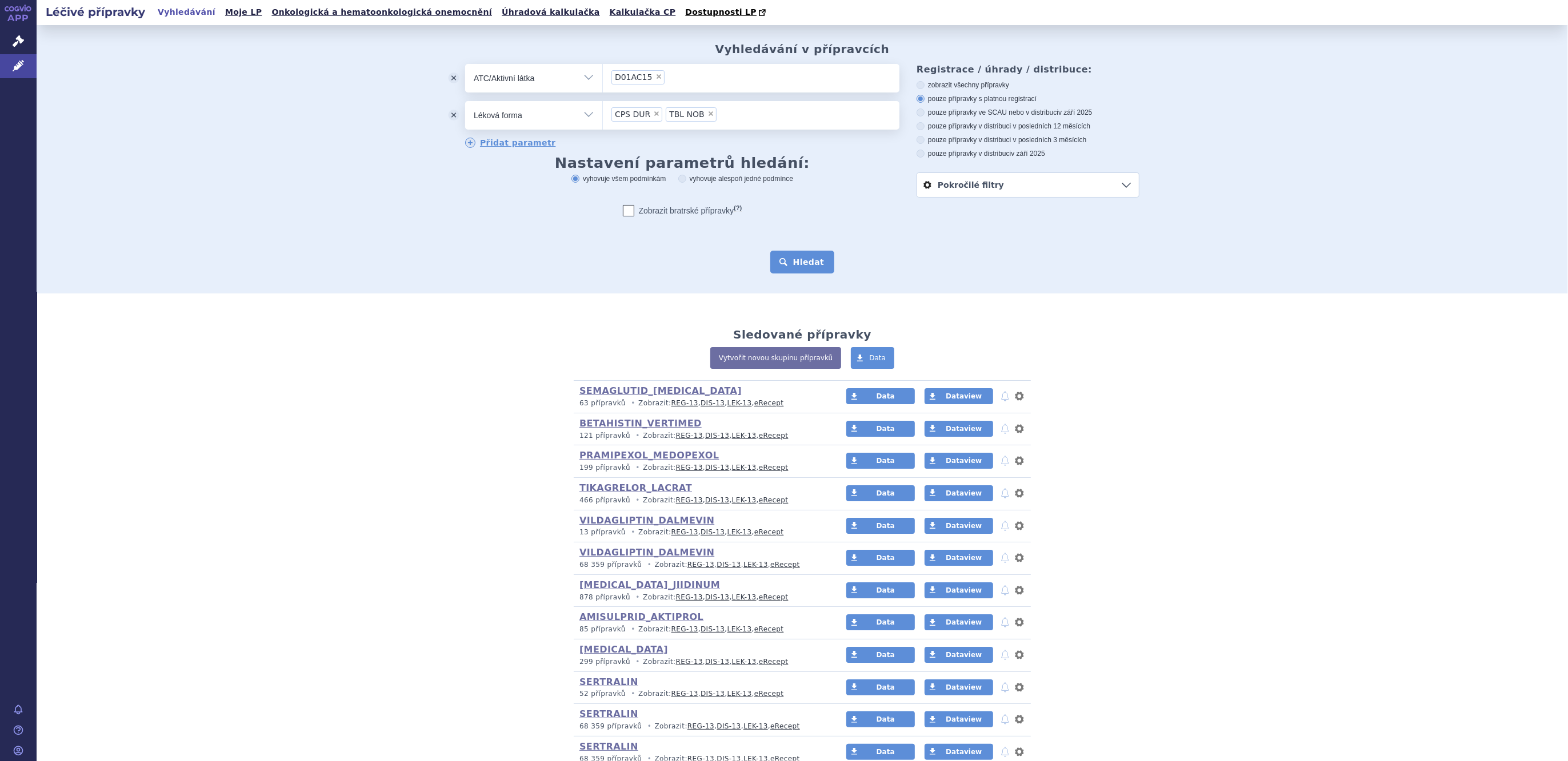
click at [803, 268] on button "Hledat" at bounding box center [802, 263] width 65 height 23
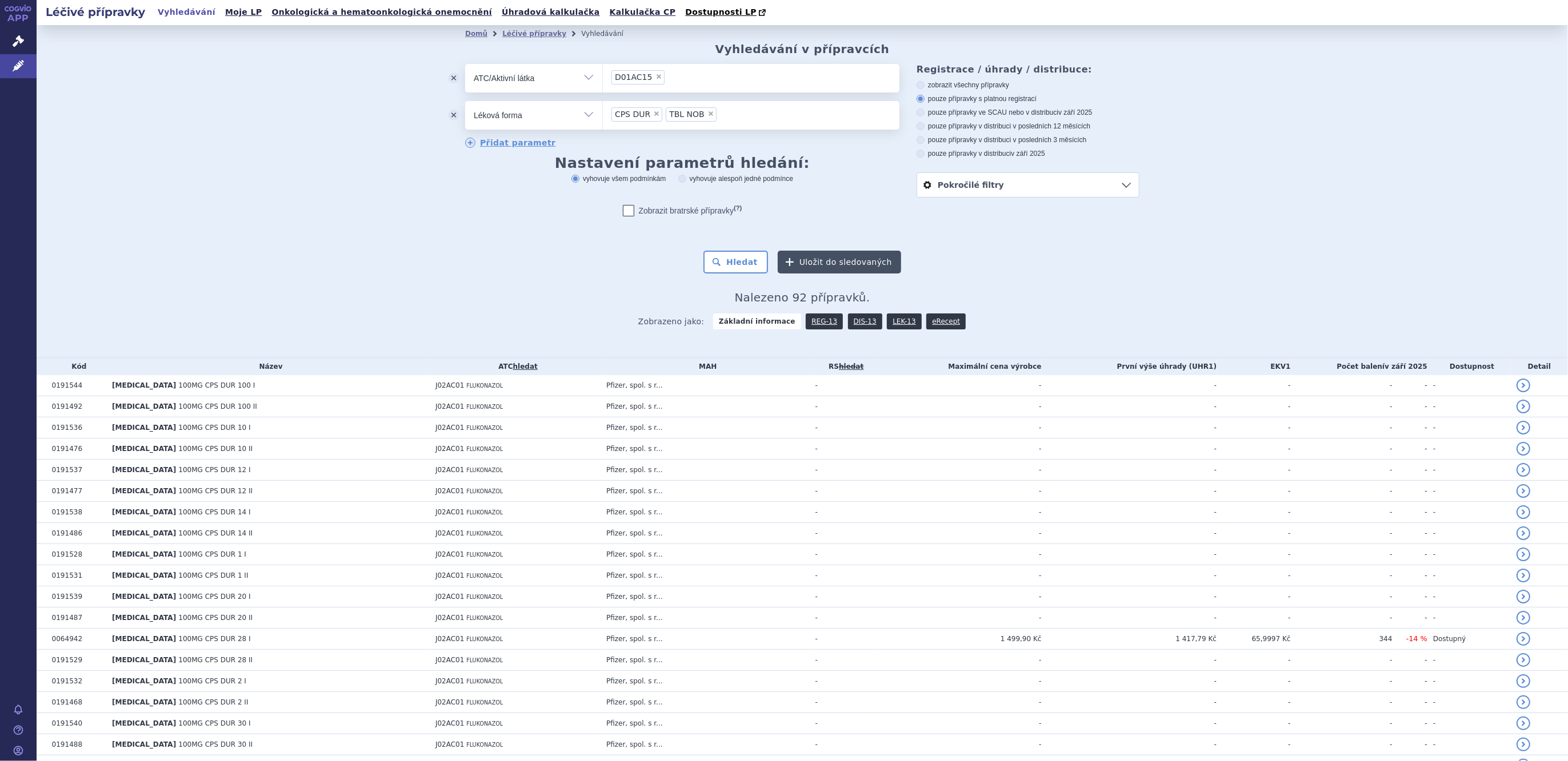
click at [827, 257] on button "Uložit do sledovaných" at bounding box center [840, 263] width 124 height 23
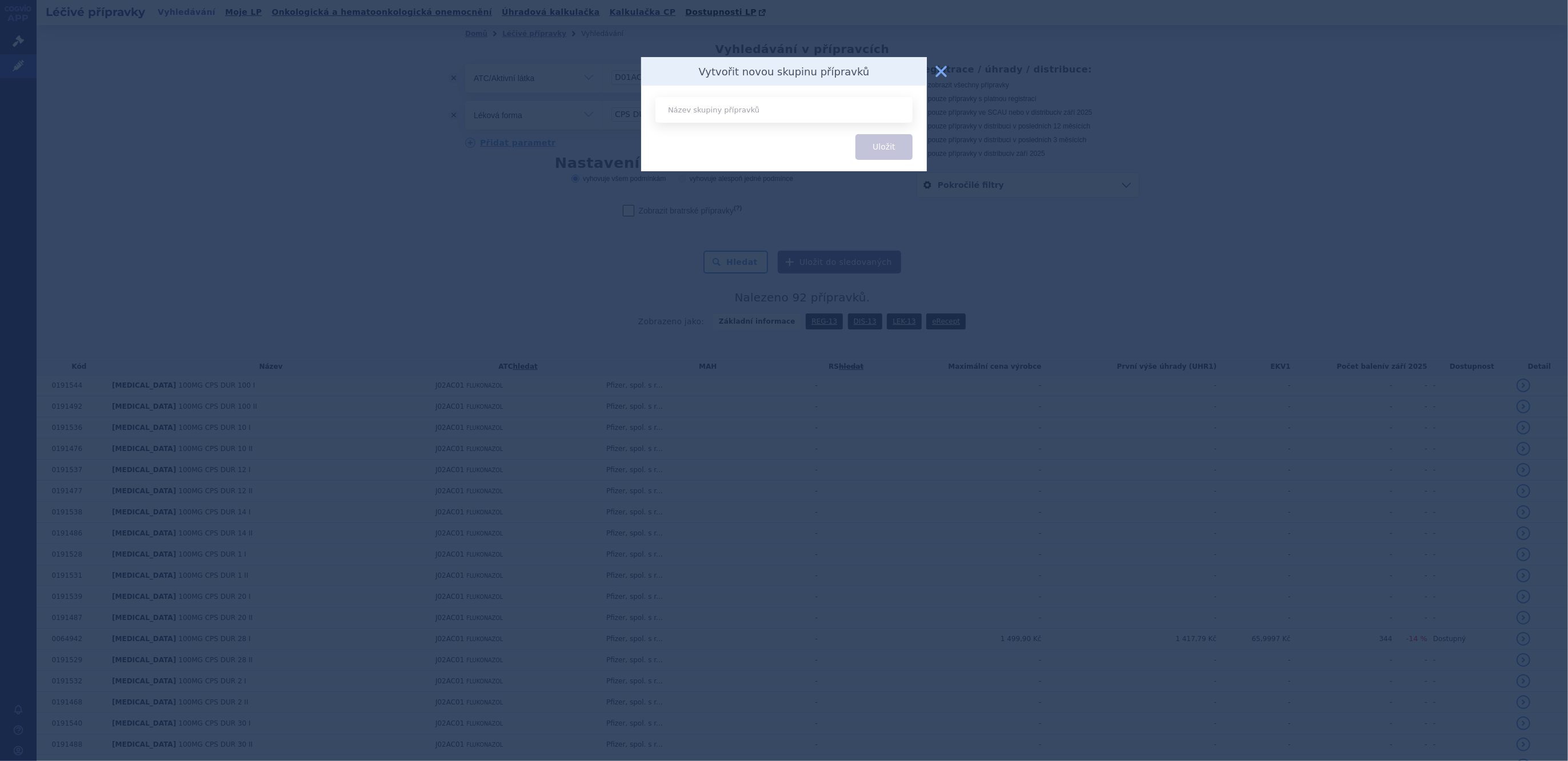
click at [692, 116] on input "text" at bounding box center [784, 110] width 257 height 26
type input "FLUKONAZOL_TABLETY"
click at [883, 148] on button "Uložit" at bounding box center [883, 147] width 57 height 26
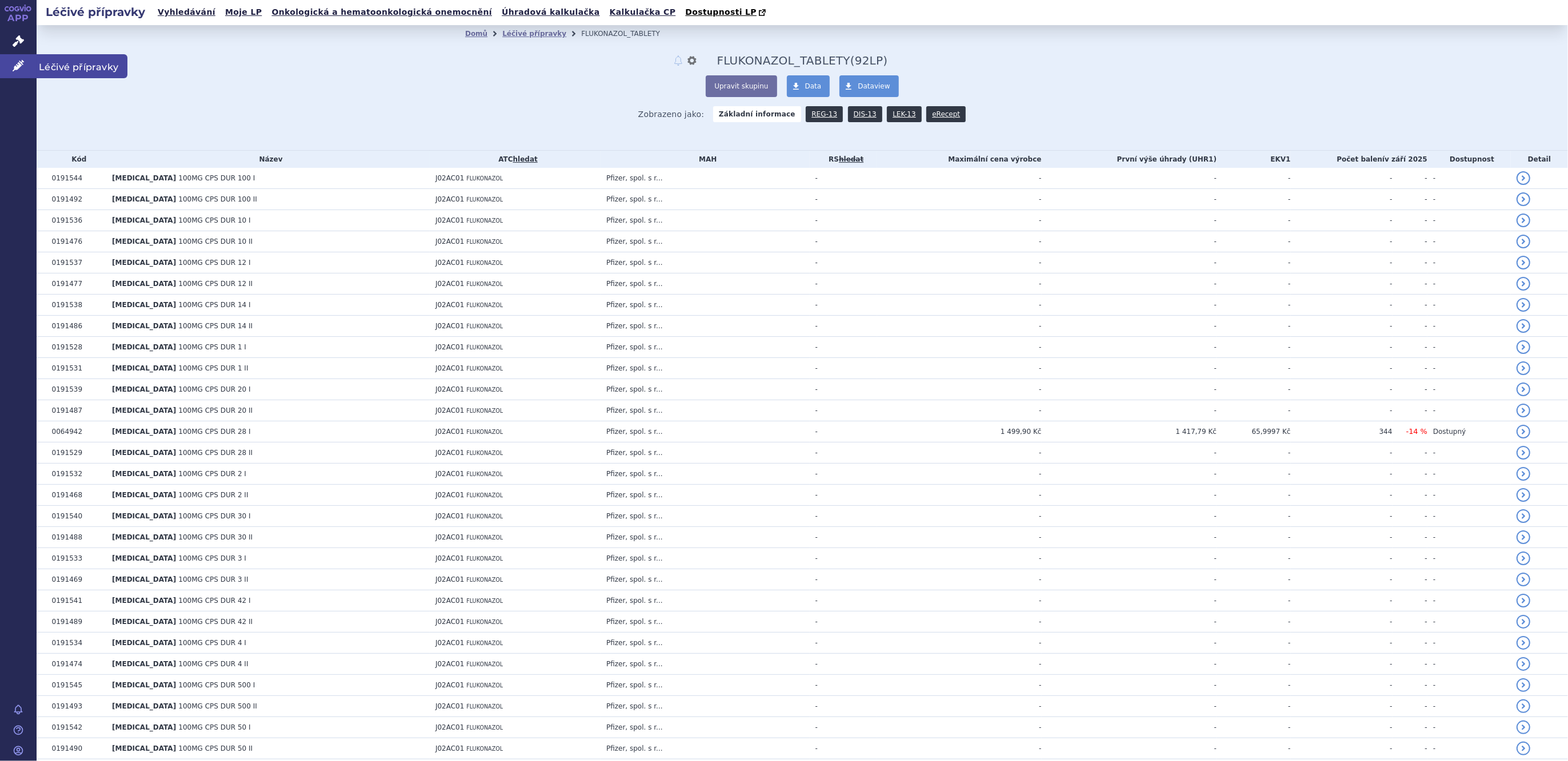
click at [29, 65] on link "Léčivé přípravky" at bounding box center [18, 66] width 37 height 24
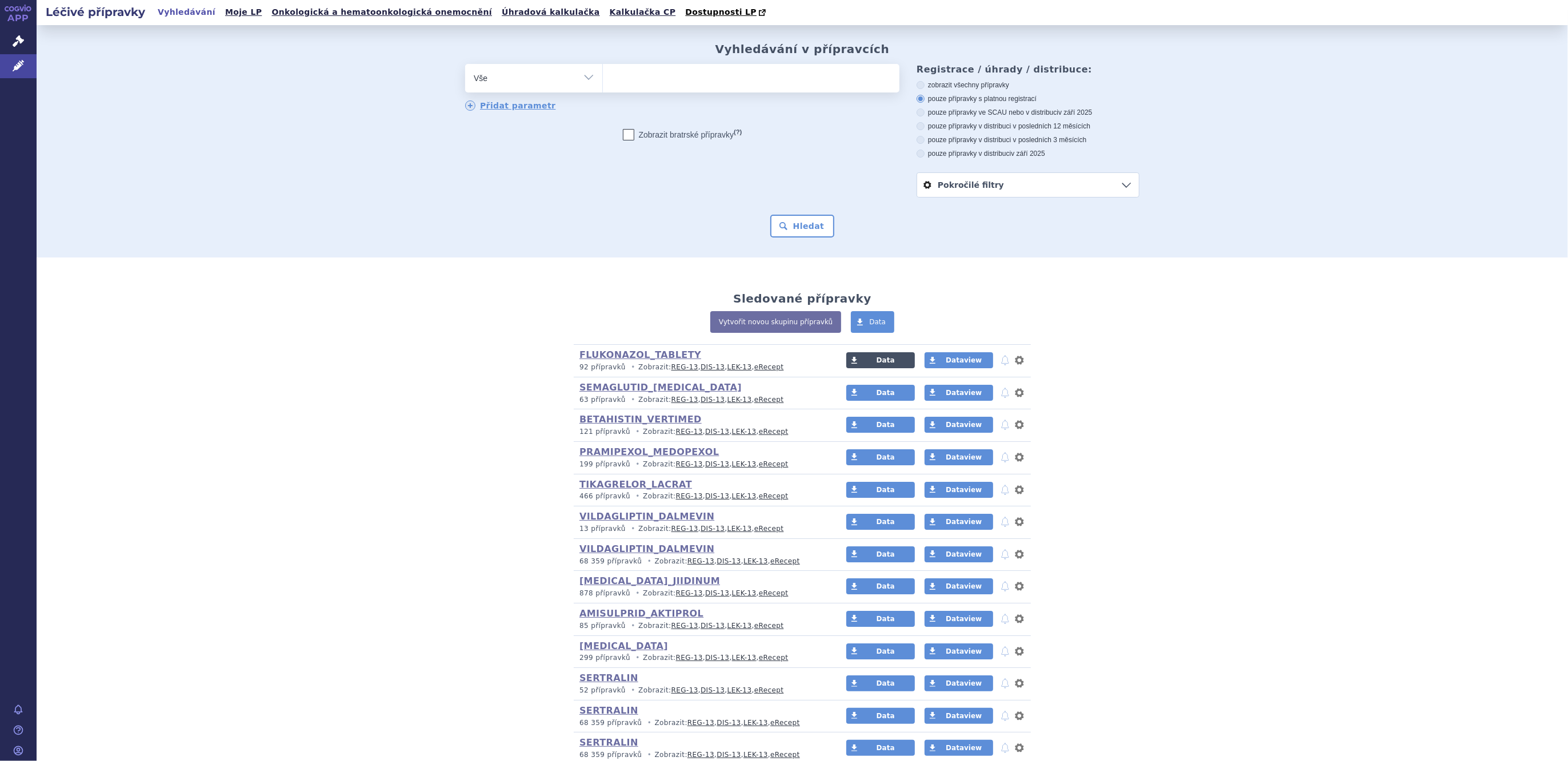
click at [880, 358] on span "Data" at bounding box center [885, 360] width 18 height 8
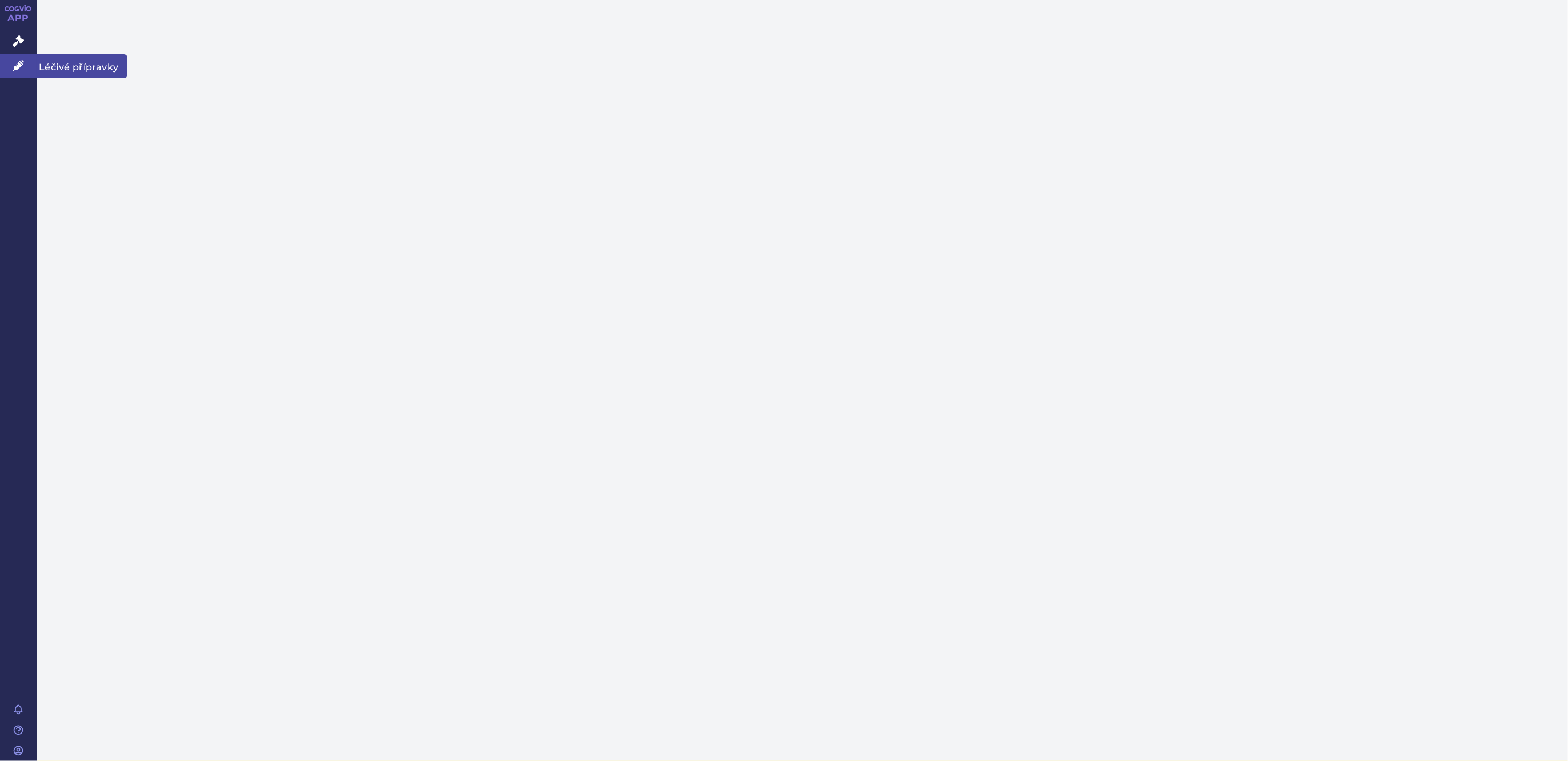
click at [14, 62] on icon at bounding box center [18, 66] width 12 height 12
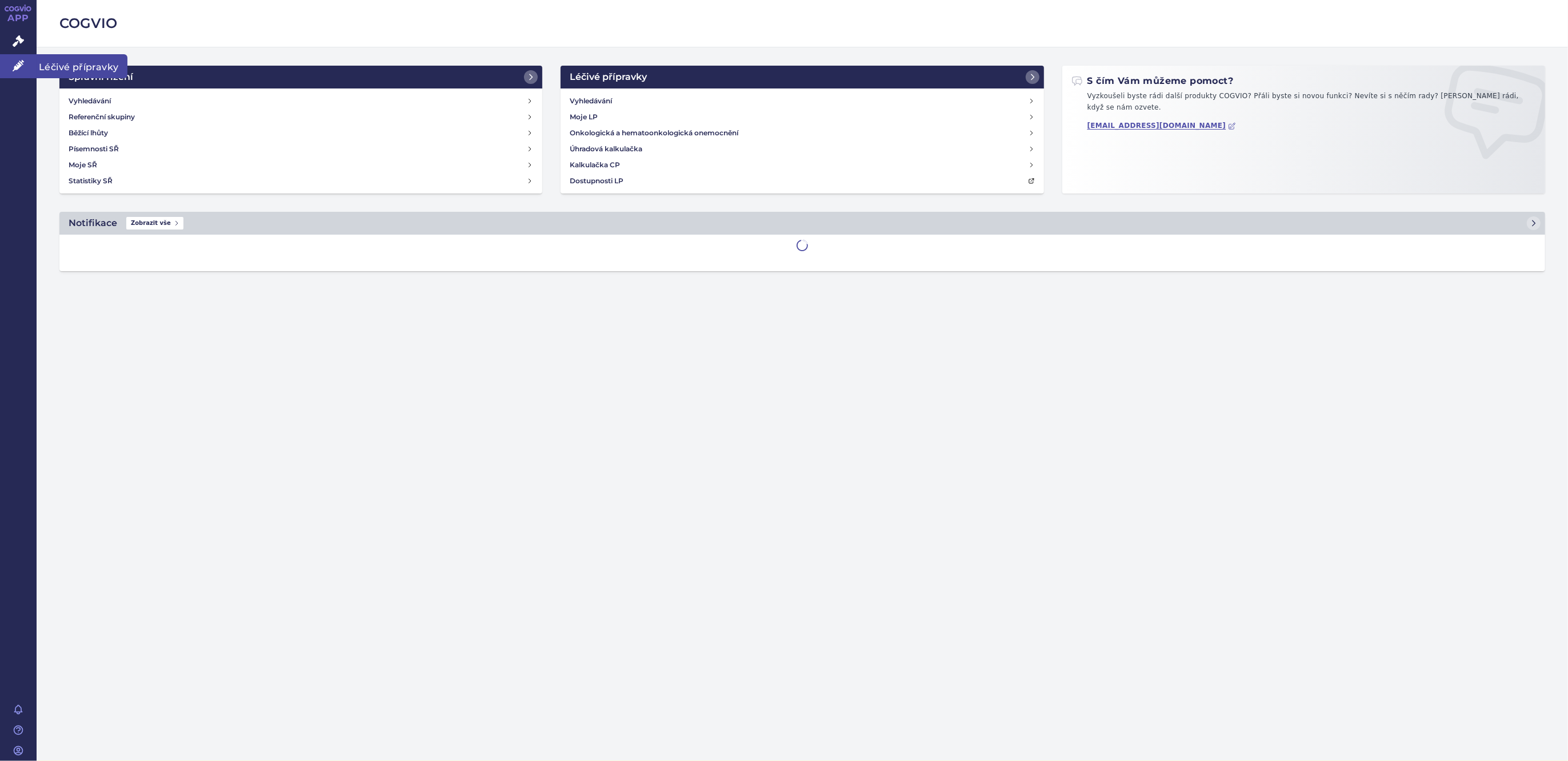
click at [15, 62] on icon at bounding box center [18, 66] width 12 height 12
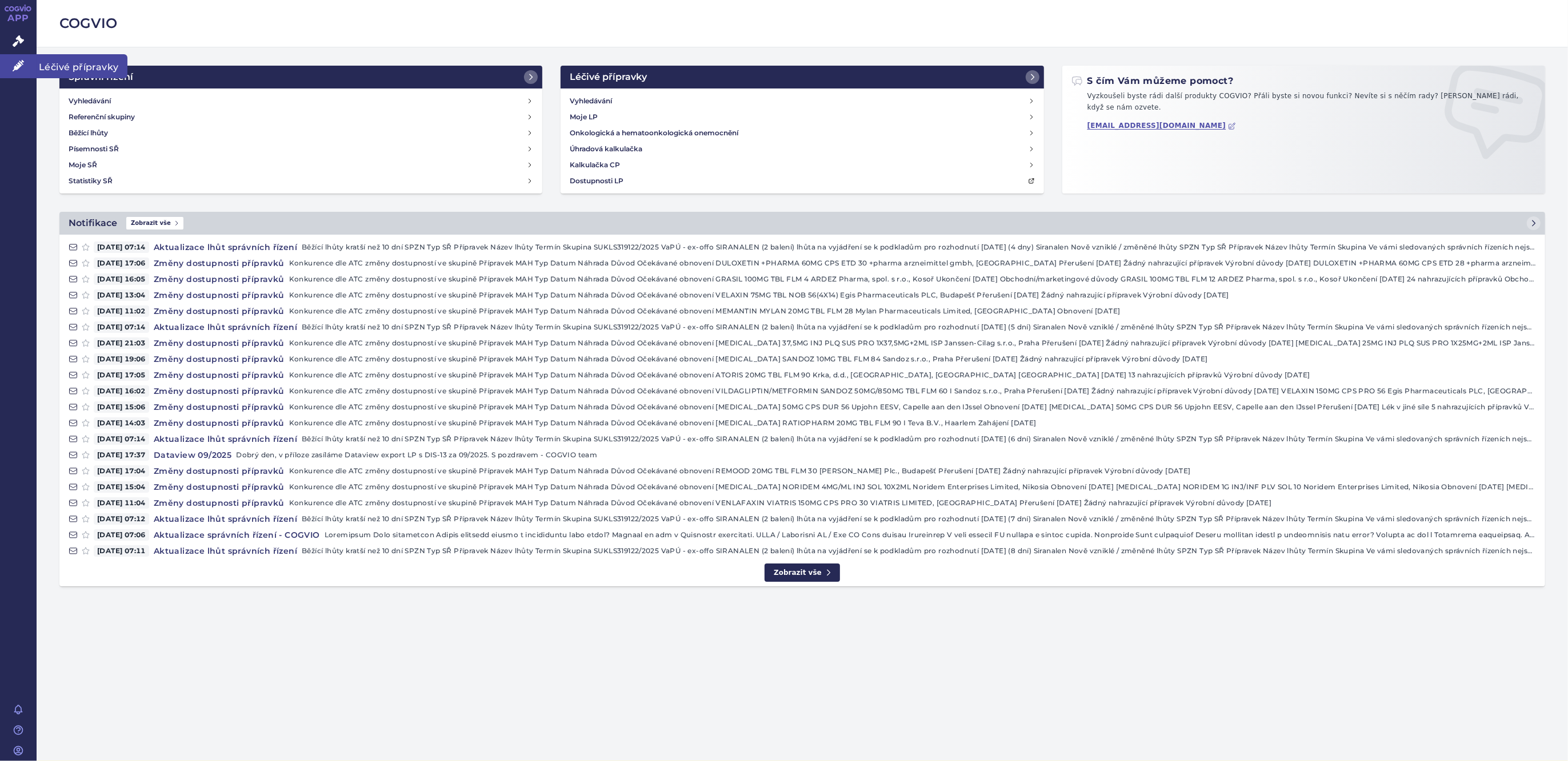
click at [14, 67] on icon at bounding box center [18, 66] width 12 height 12
click at [9, 68] on link "Léčivé přípravky" at bounding box center [18, 66] width 37 height 24
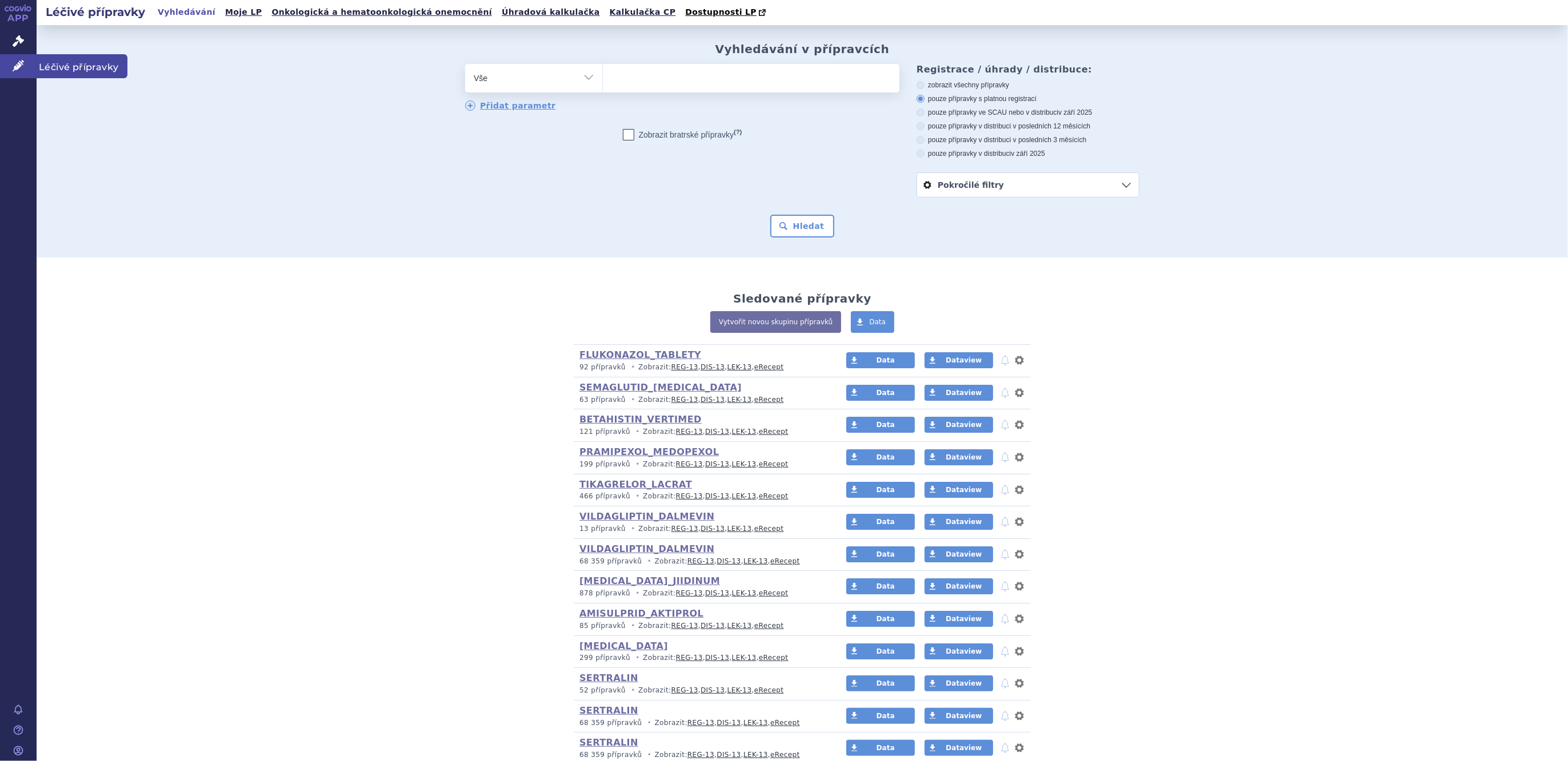
click at [21, 68] on icon at bounding box center [18, 66] width 12 height 12
click at [606, 9] on link "Kalkulačka CP" at bounding box center [642, 13] width 73 height 15
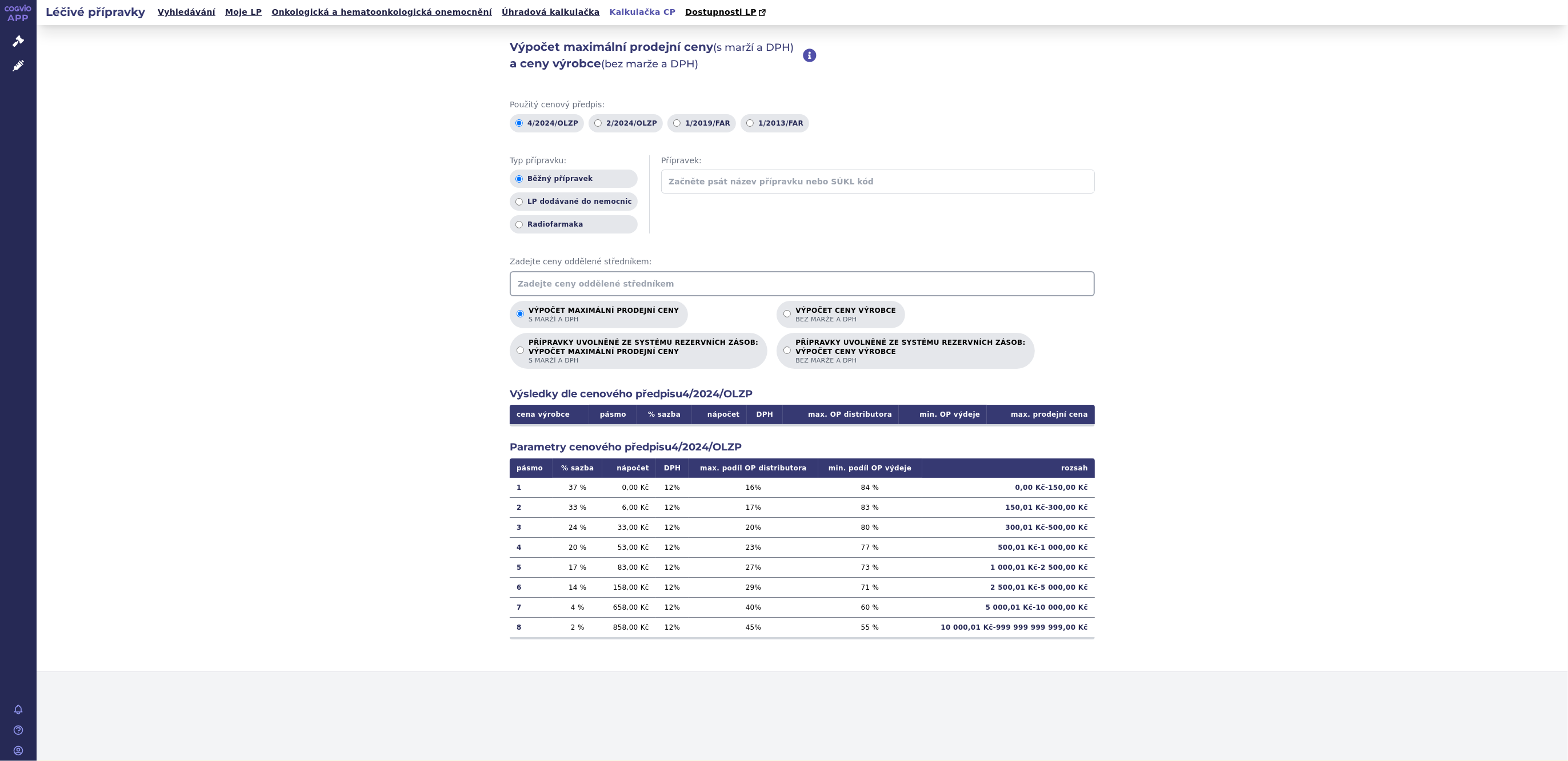
click at [556, 286] on input "text" at bounding box center [803, 284] width 585 height 25
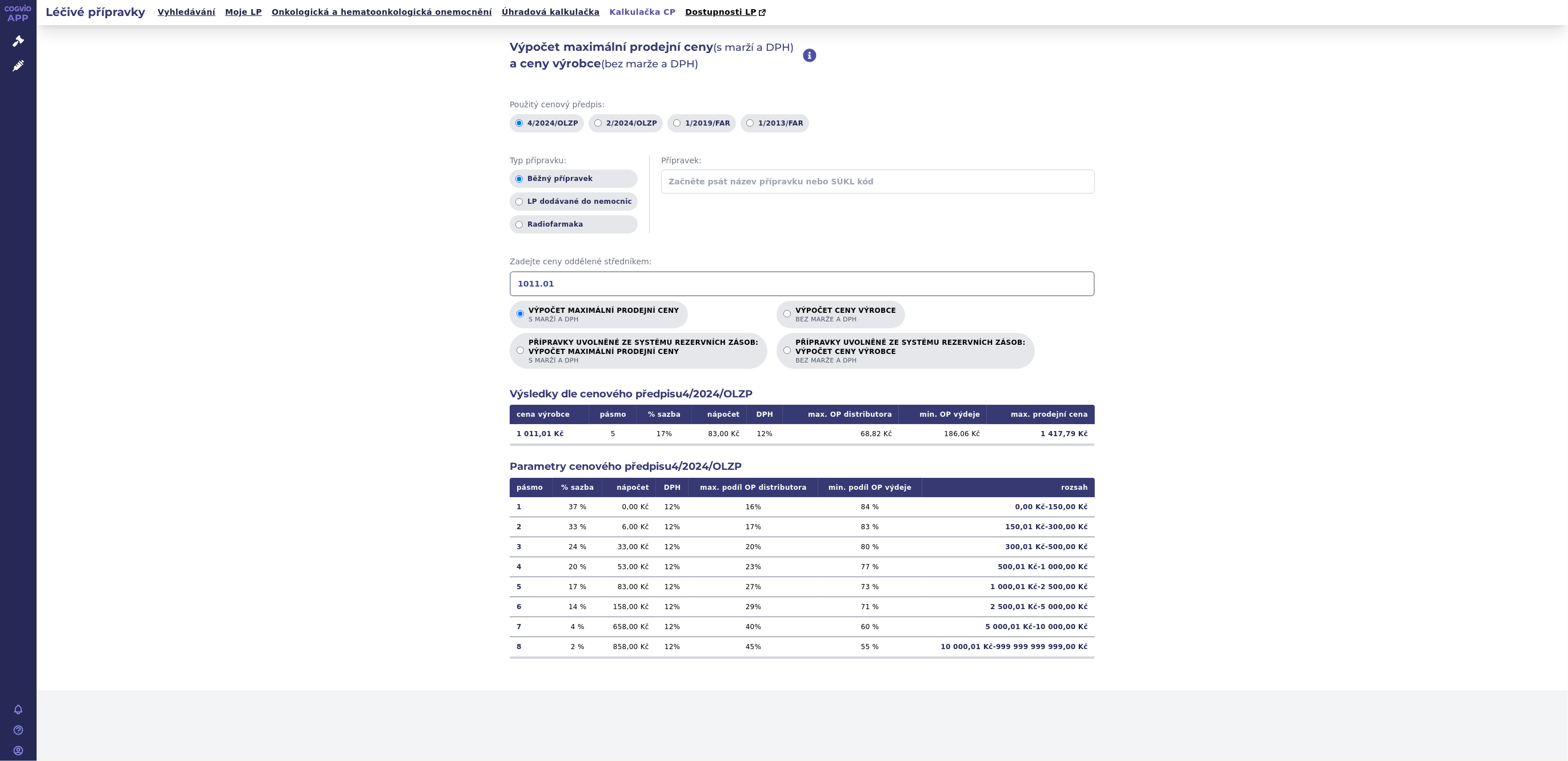
type input "1011.01"
drag, startPoint x: 530, startPoint y: 288, endPoint x: -33, endPoint y: 263, distance: 563.6
click at [0, 263] on html "APP Správní řízení Léčivé přípravky Notifikace [GEOGRAPHIC_DATA] [PERSON_NAME] 5" at bounding box center [784, 380] width 1568 height 761
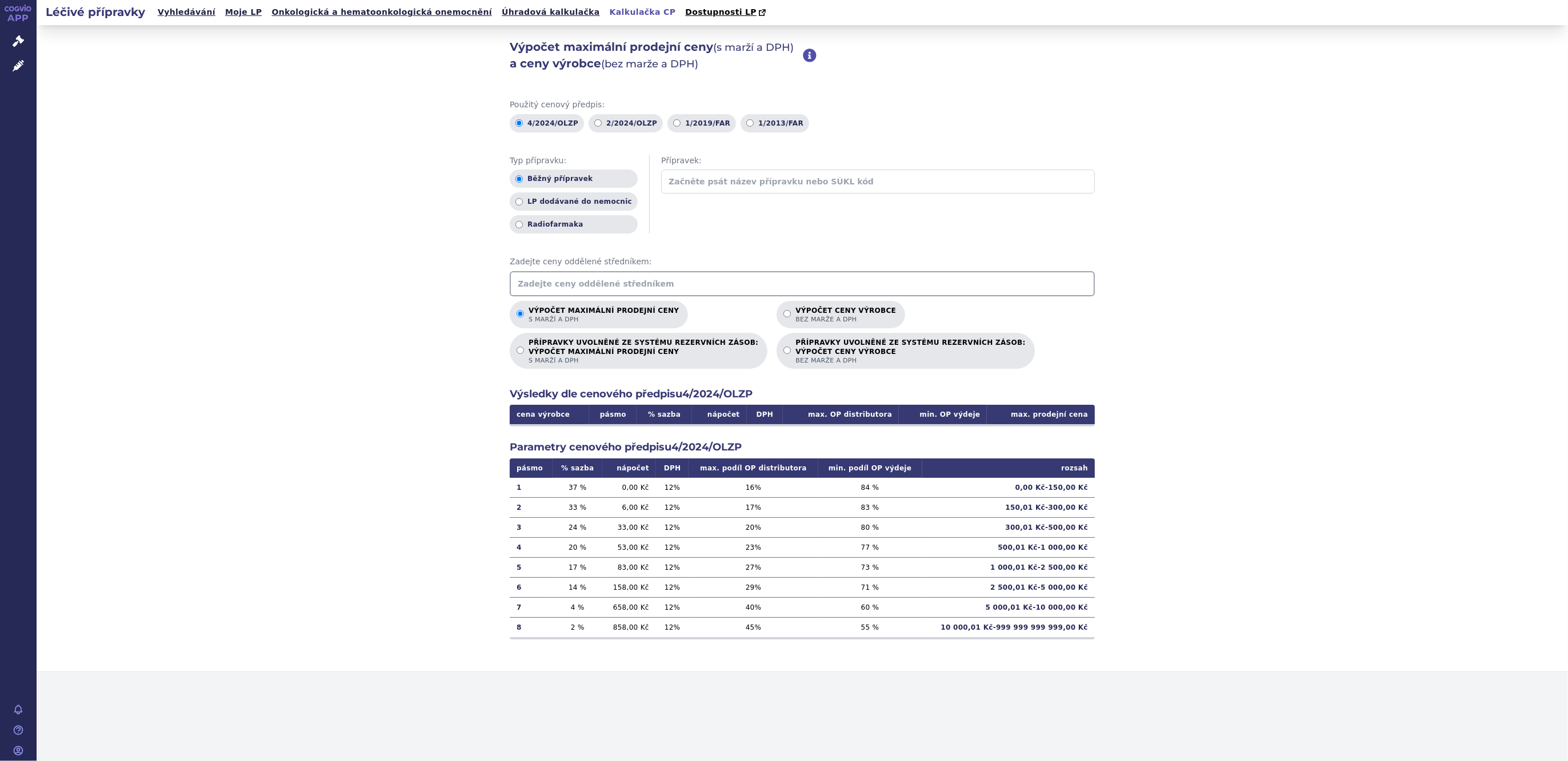
click at [738, 285] on input "text" at bounding box center [803, 284] width 585 height 25
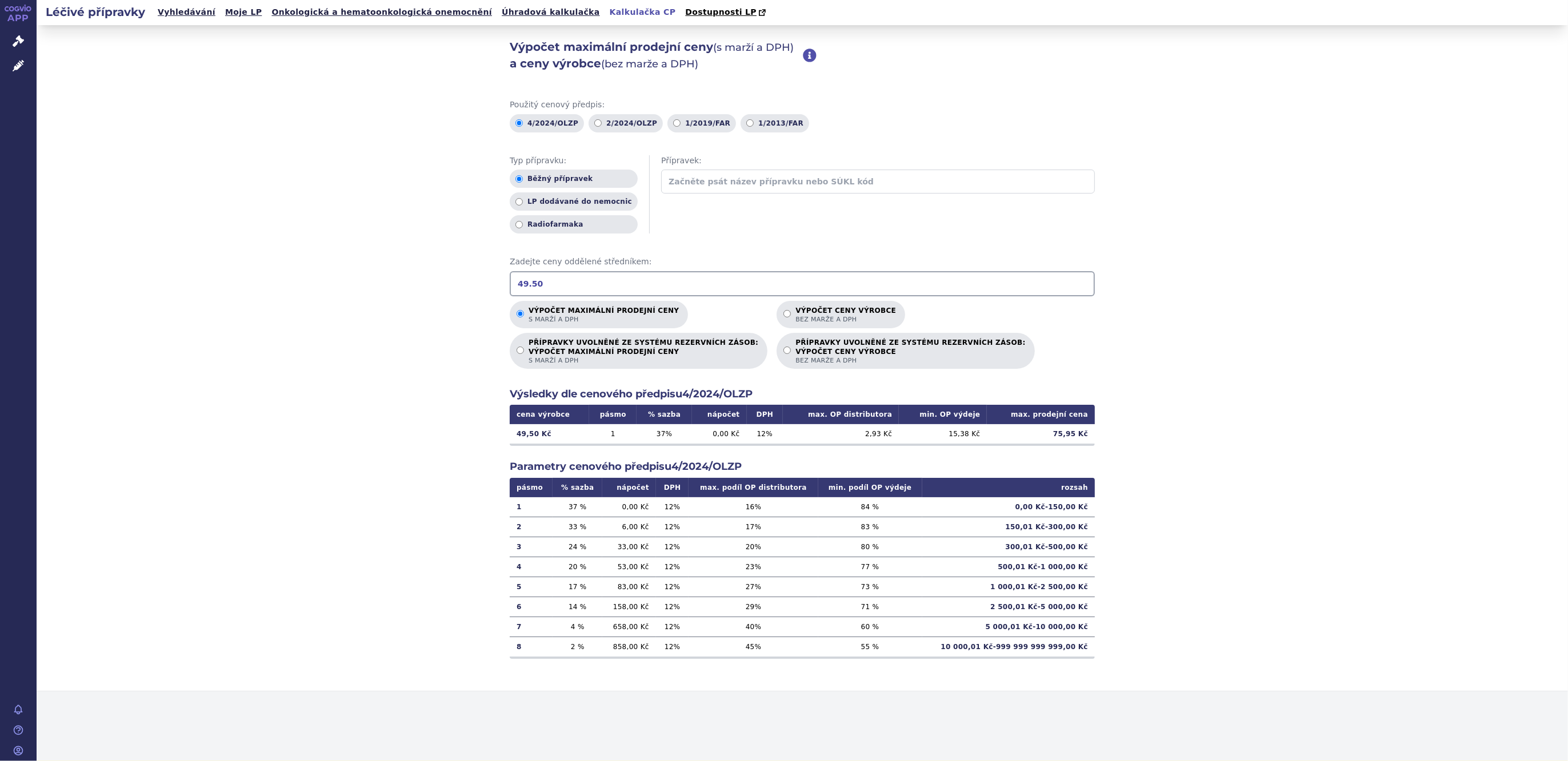
drag, startPoint x: 558, startPoint y: 282, endPoint x: 289, endPoint y: 268, distance: 269.4
click at [288, 266] on div "Výpočet maximální prodejní ceny (s marží a DPH) a ceny výrobce (bez marže a DPH…" at bounding box center [802, 358] width 1531 height 666
drag, startPoint x: 567, startPoint y: 289, endPoint x: 300, endPoint y: 267, distance: 267.9
click at [300, 267] on div "Výpočet maximální prodejní ceny (s marží a DPH) a ceny výrobce (bez marže a DPH…" at bounding box center [802, 358] width 1531 height 666
drag, startPoint x: 584, startPoint y: 292, endPoint x: 440, endPoint y: 273, distance: 145.2
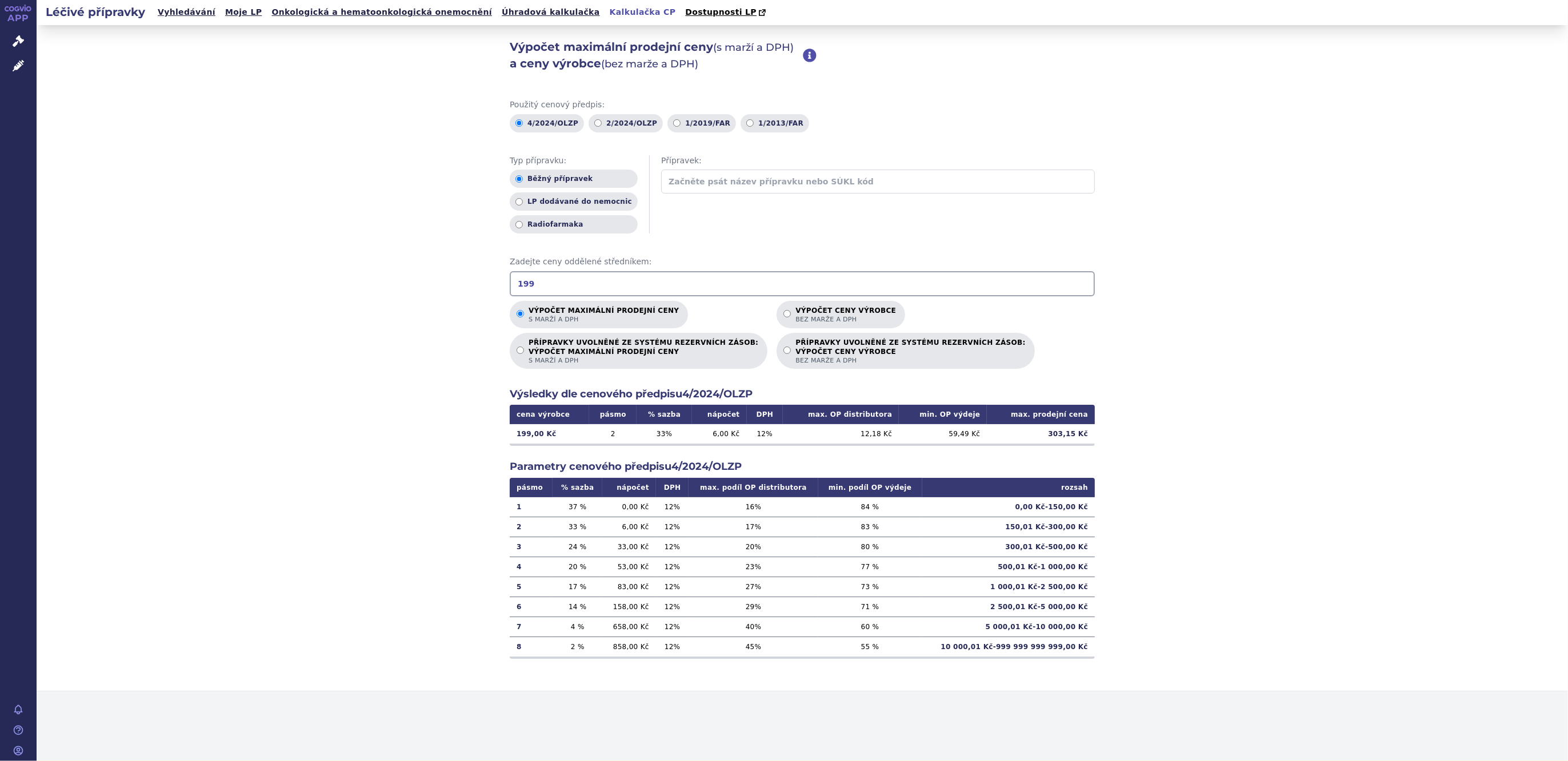
click at [444, 277] on div "Výpočet maximální prodejní ceny (s marží a DPH) a ceny výrobce (bez marže a DPH…" at bounding box center [802, 358] width 1531 height 666
drag, startPoint x: 564, startPoint y: 295, endPoint x: 410, endPoint y: 285, distance: 154.3
click at [414, 285] on div "Výpočet maximální prodejní ceny (s marží a DPH) a ceny výrobce (bez marže a DPH…" at bounding box center [802, 358] width 1531 height 666
drag, startPoint x: 616, startPoint y: 296, endPoint x: 329, endPoint y: 268, distance: 288.4
click at [330, 268] on div "Výpočet maximální prodejní ceny (s marží a DPH) a ceny výrobce (bez marže a DPH…" at bounding box center [802, 358] width 1531 height 666
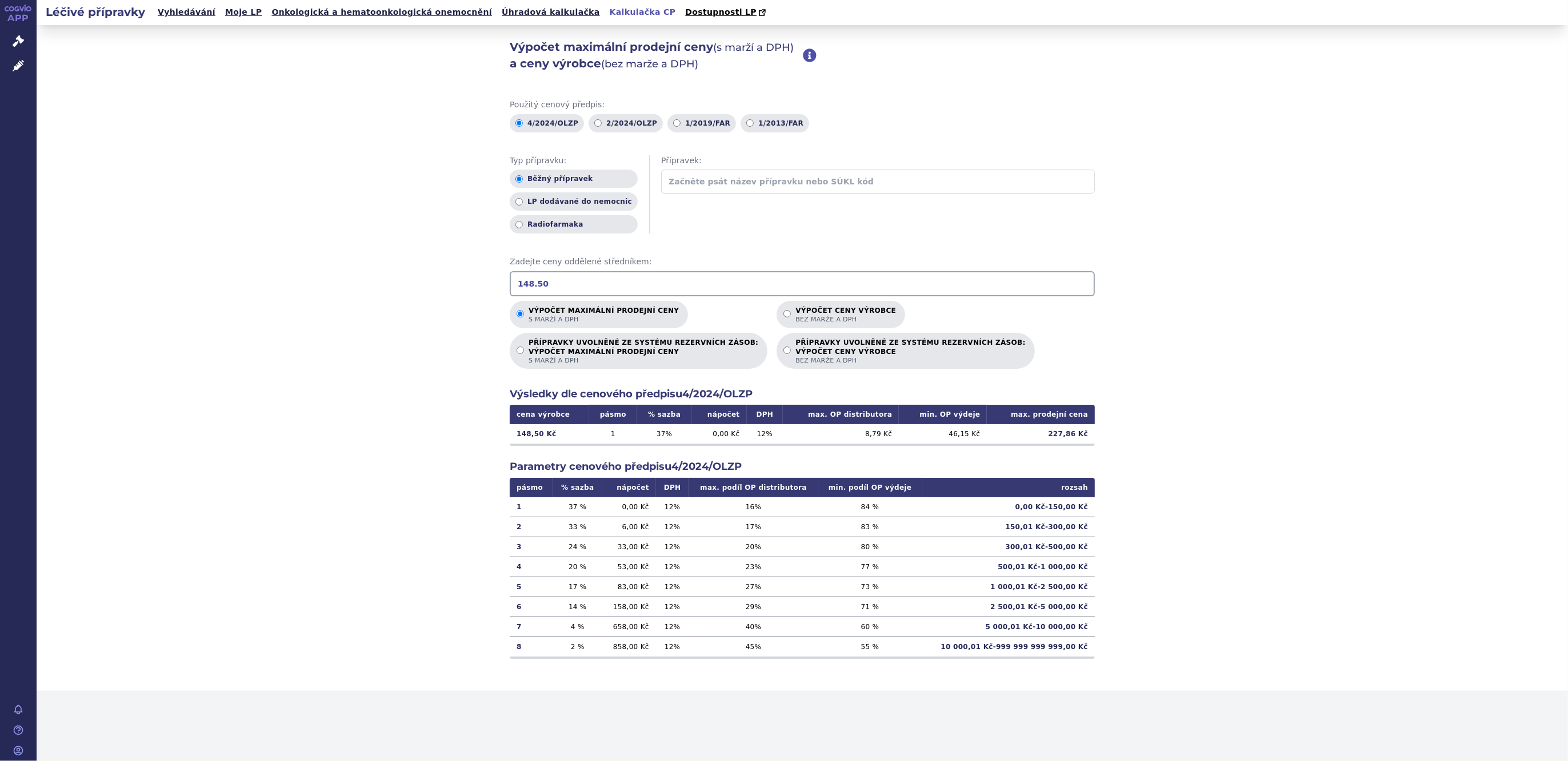
type input "148.50"
